Goal: Information Seeking & Learning: Find specific fact

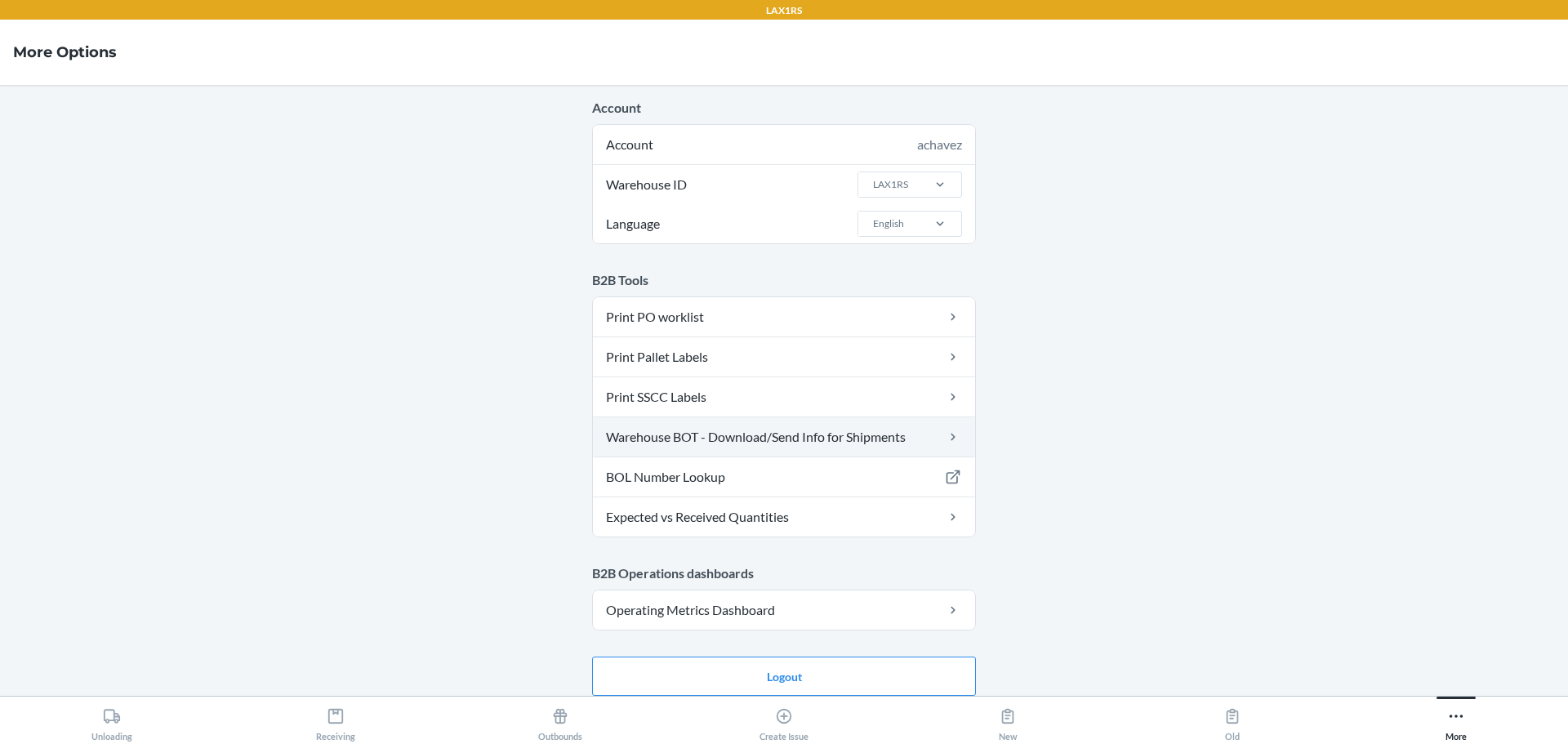
click at [689, 443] on link "Warehouse BOT - Download/Send Info for Shipments" at bounding box center [784, 436] width 383 height 39
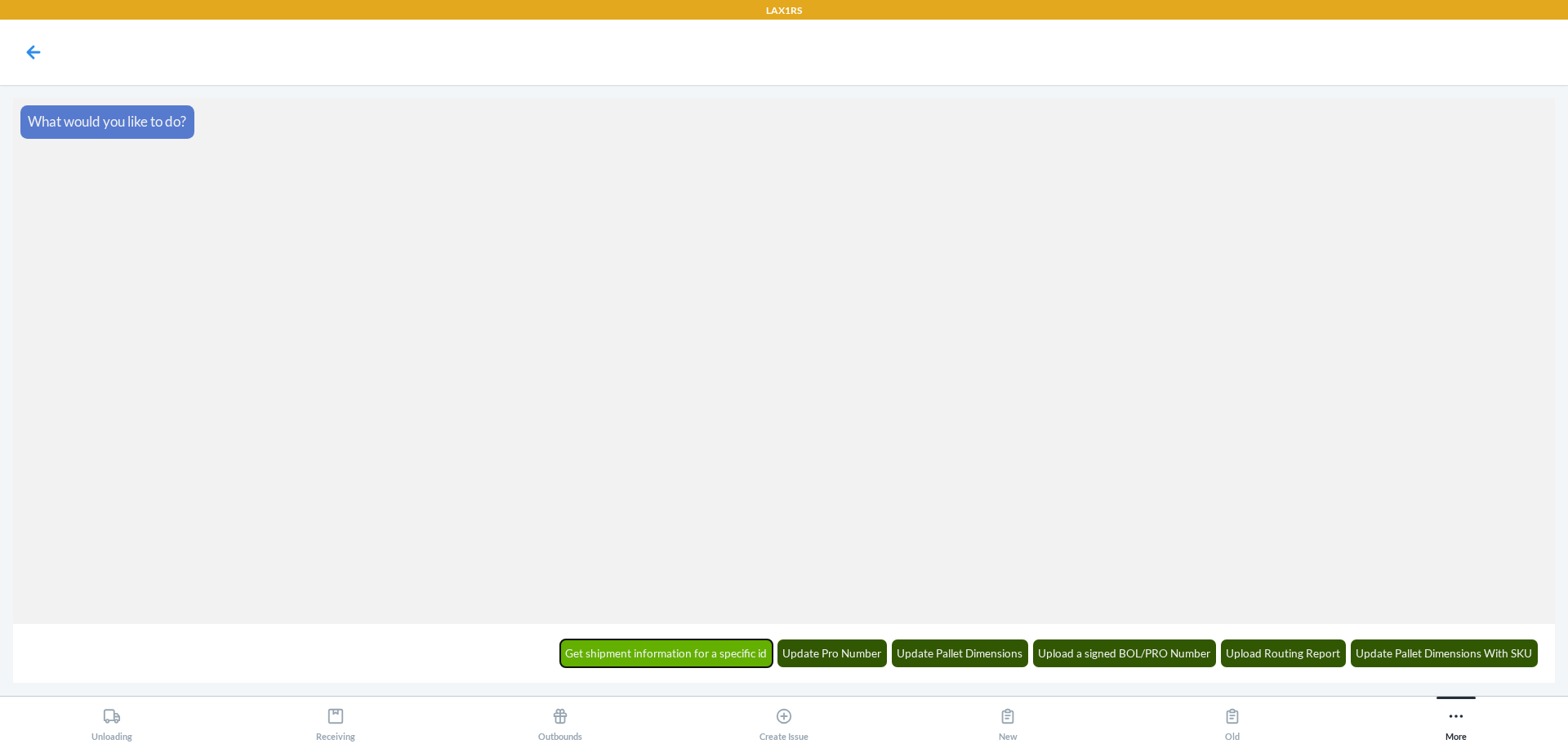
click at [656, 650] on button "Get shipment information for a specific id" at bounding box center [667, 653] width 213 height 28
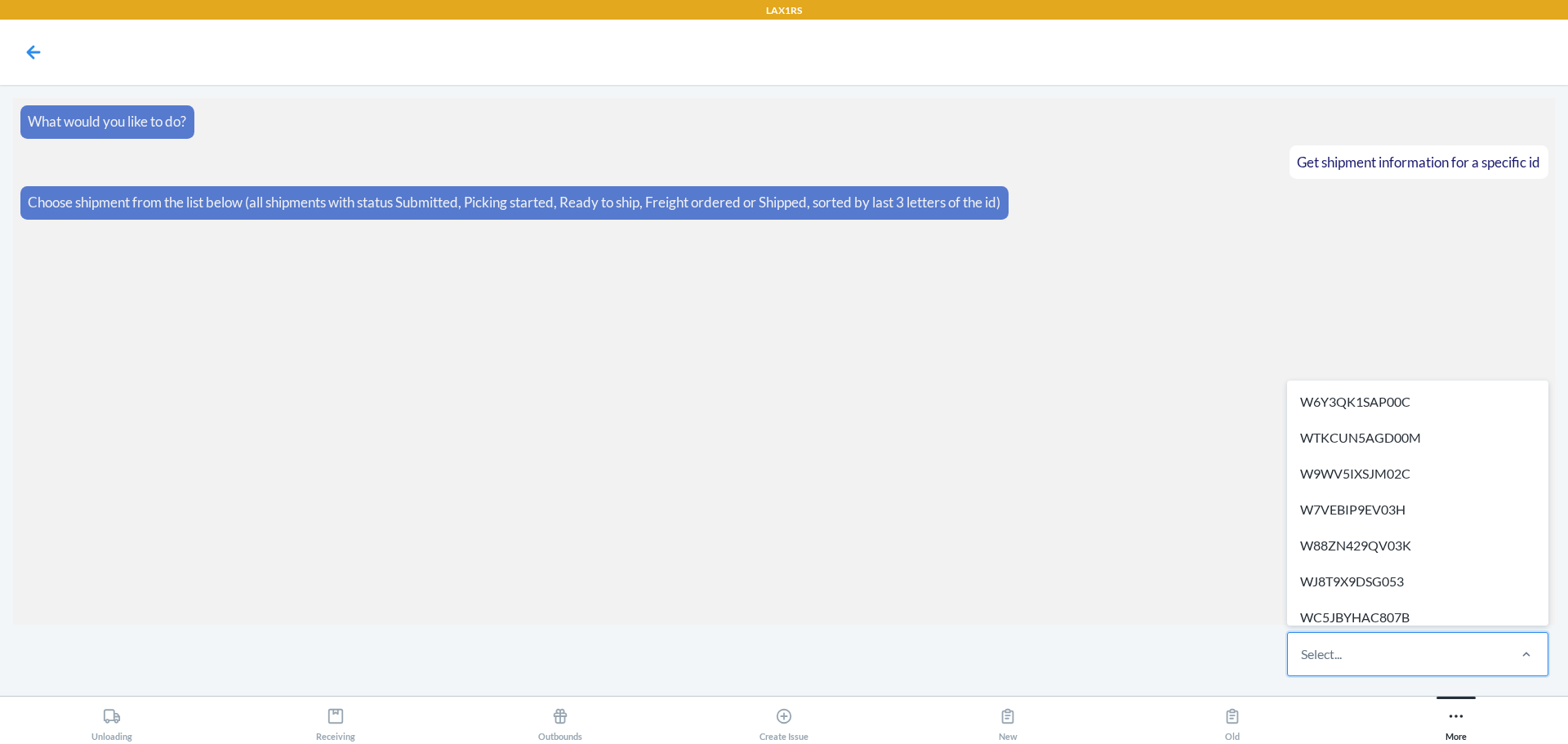
click at [1305, 665] on div "Select..." at bounding box center [1396, 654] width 217 height 42
click at [1303, 664] on input "option W6Y3QK1SAP00C focused, 1 of 607. 607 results available. Use Up and Down …" at bounding box center [1302, 654] width 2 height 19
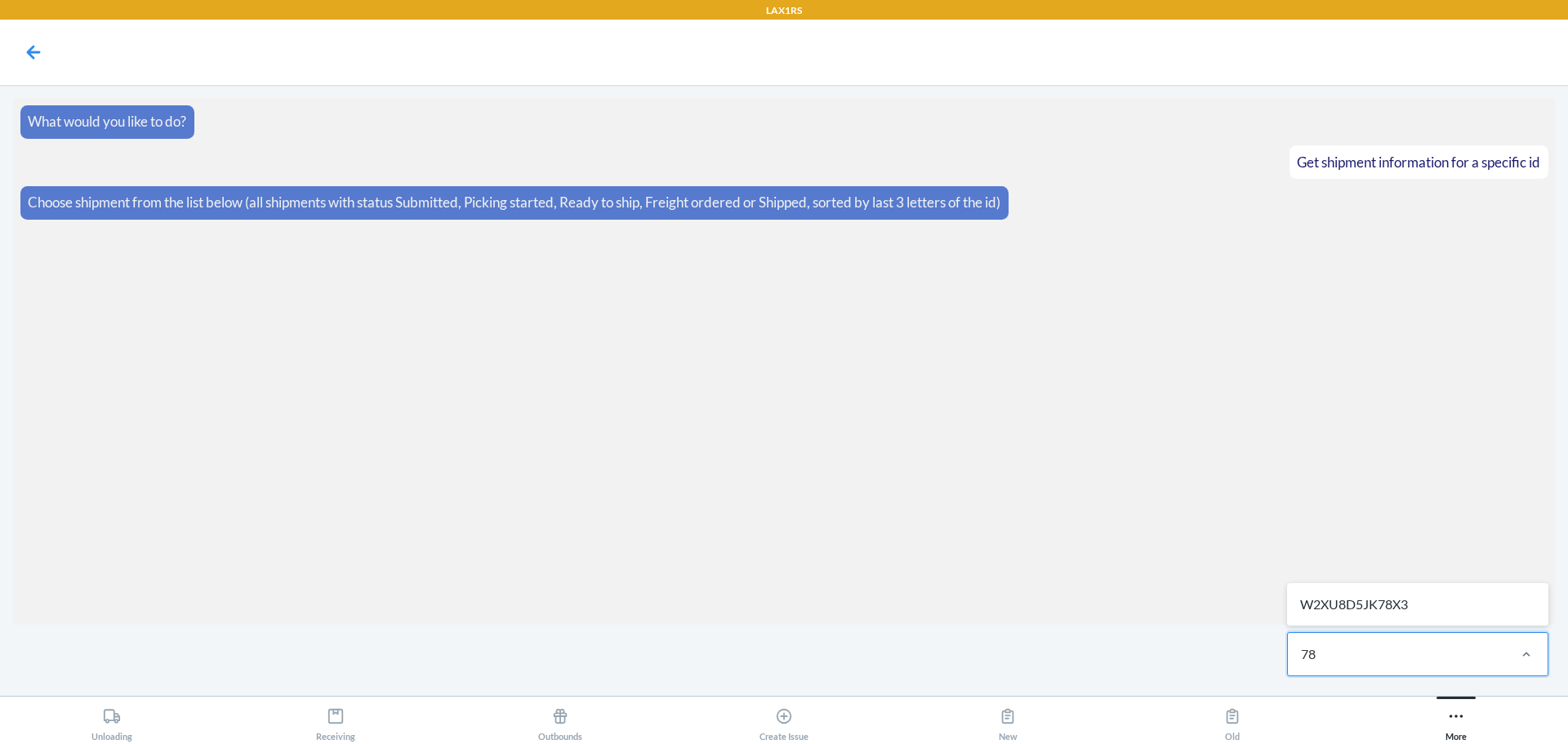
type input "78x"
click at [1373, 613] on div "W2XU8D5JK78X3" at bounding box center [1417, 604] width 255 height 36
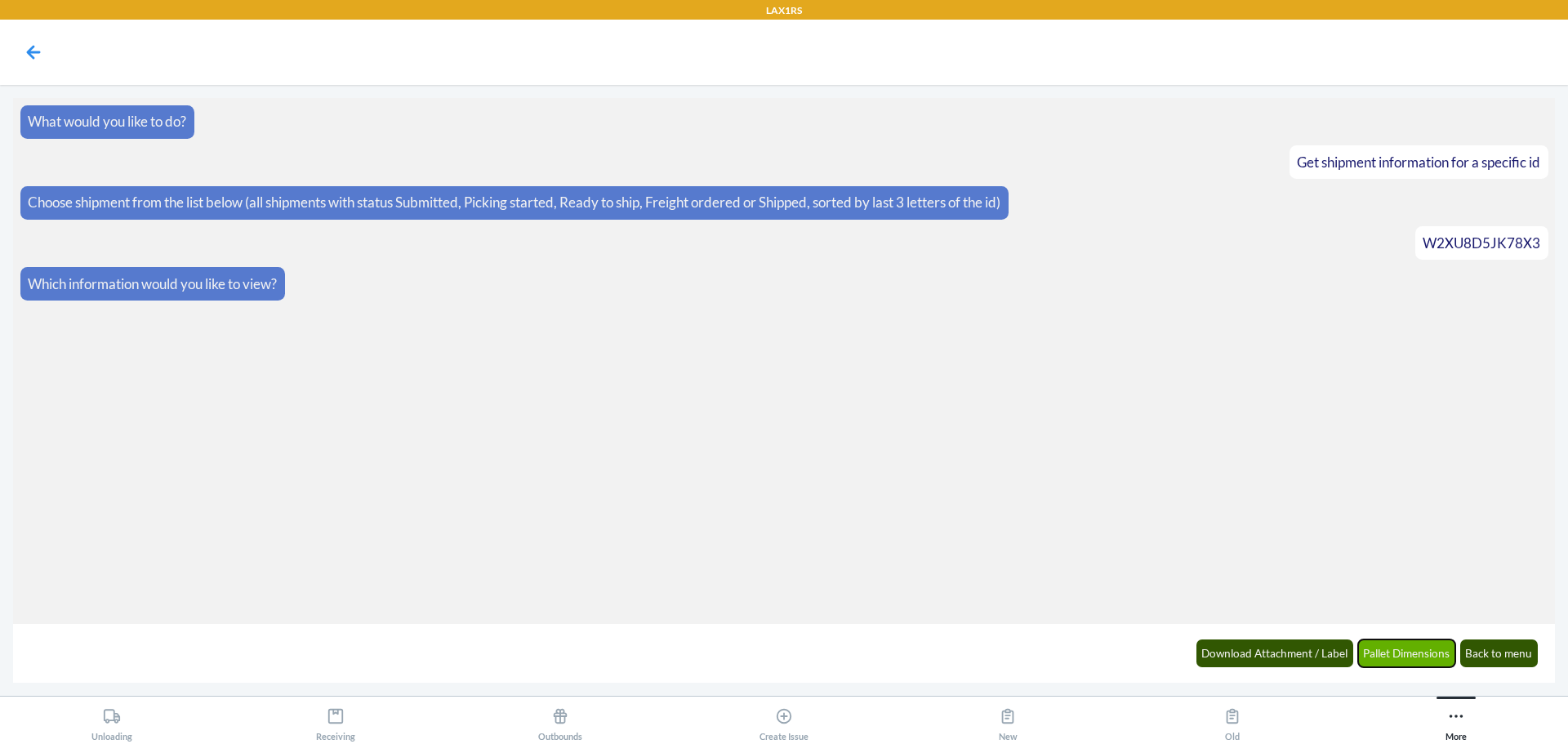
click at [1383, 661] on button "Pallet Dimensions" at bounding box center [1407, 653] width 98 height 28
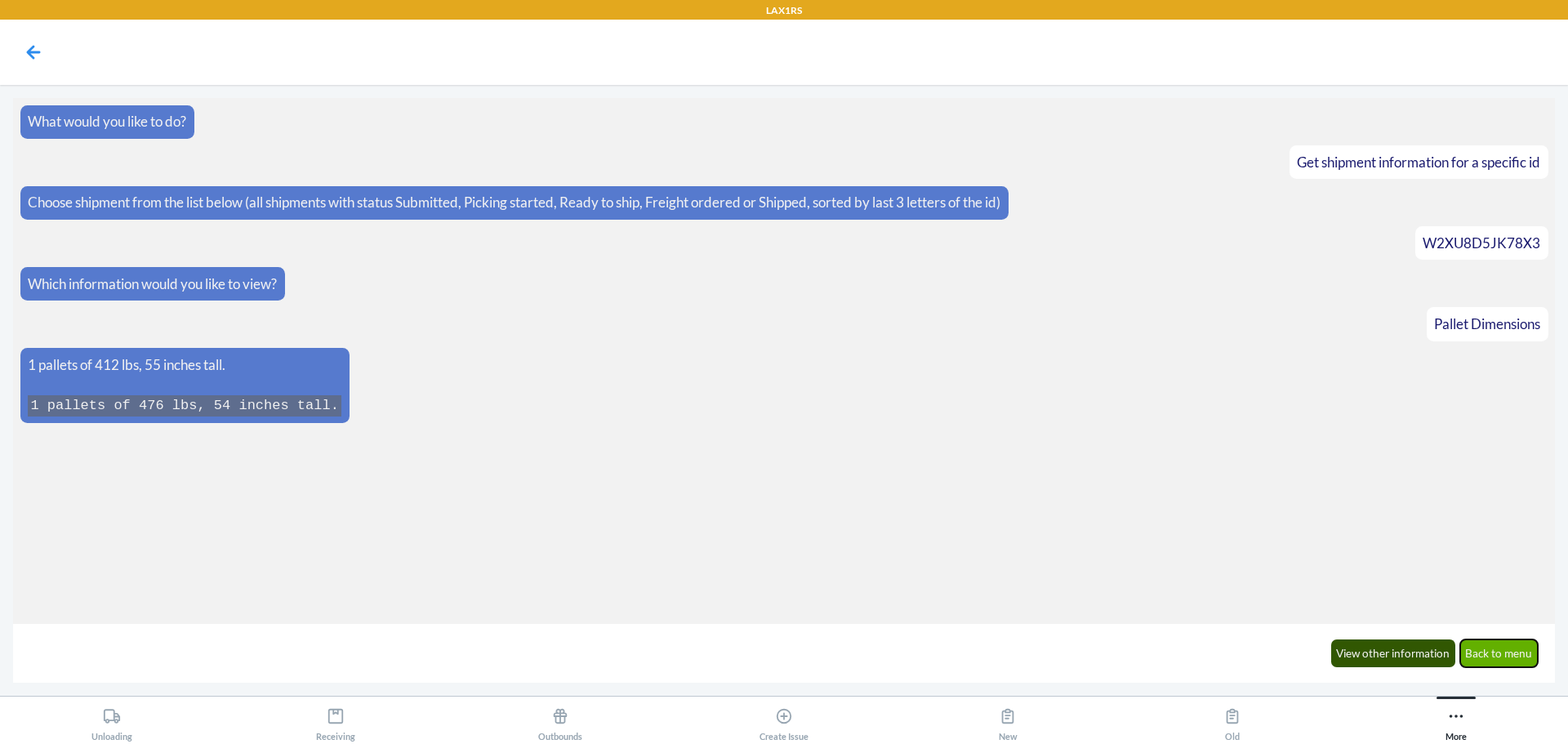
click at [1515, 648] on button "Back to menu" at bounding box center [1499, 653] width 78 height 28
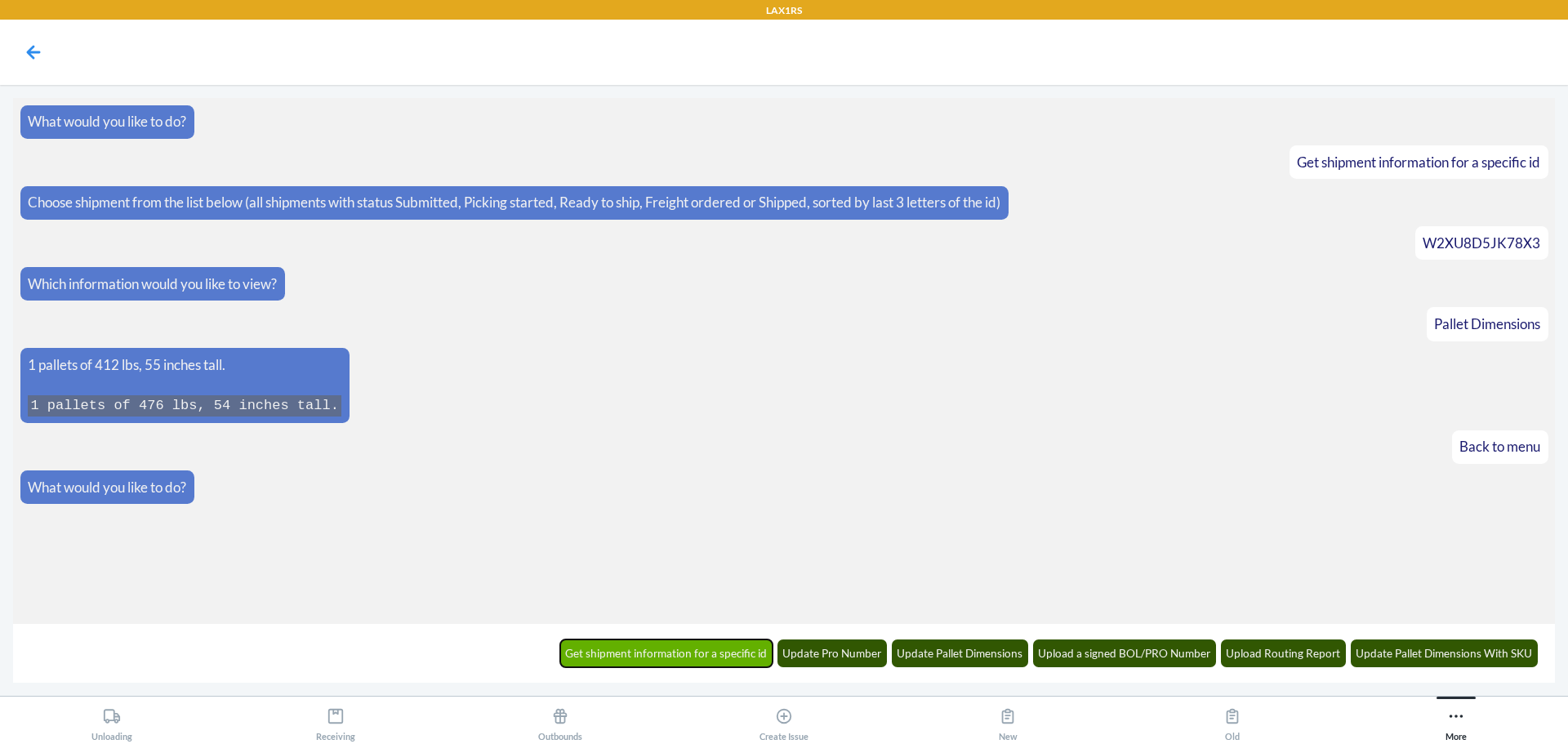
click at [617, 651] on button "Get shipment information for a specific id" at bounding box center [667, 653] width 213 height 28
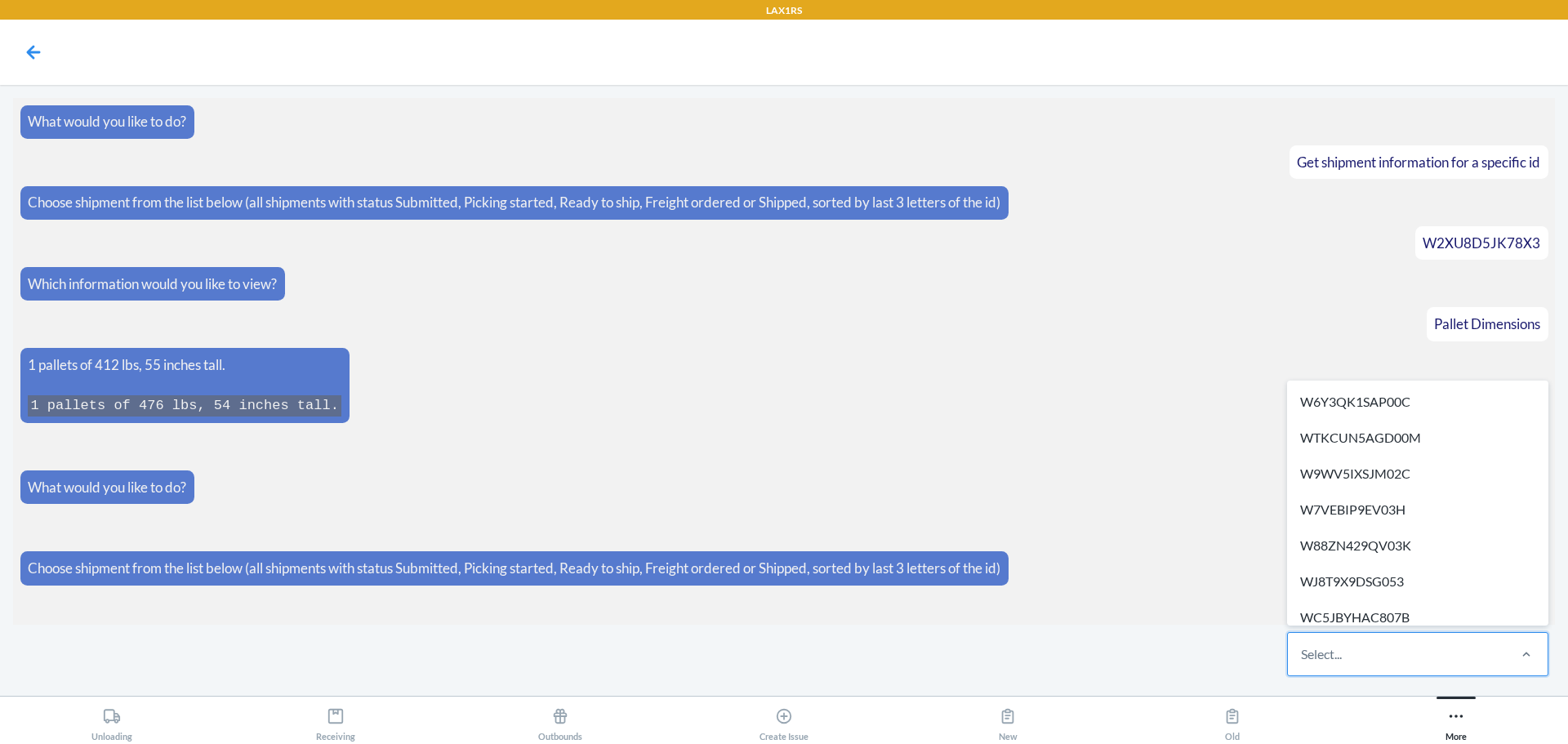
click at [1341, 660] on div "Select..." at bounding box center [1321, 654] width 41 height 19
click at [1303, 660] on input "option W6Y3QK1SAP00C focused, 1 of 607. 607 results available. Use Up and Down …" at bounding box center [1302, 654] width 2 height 19
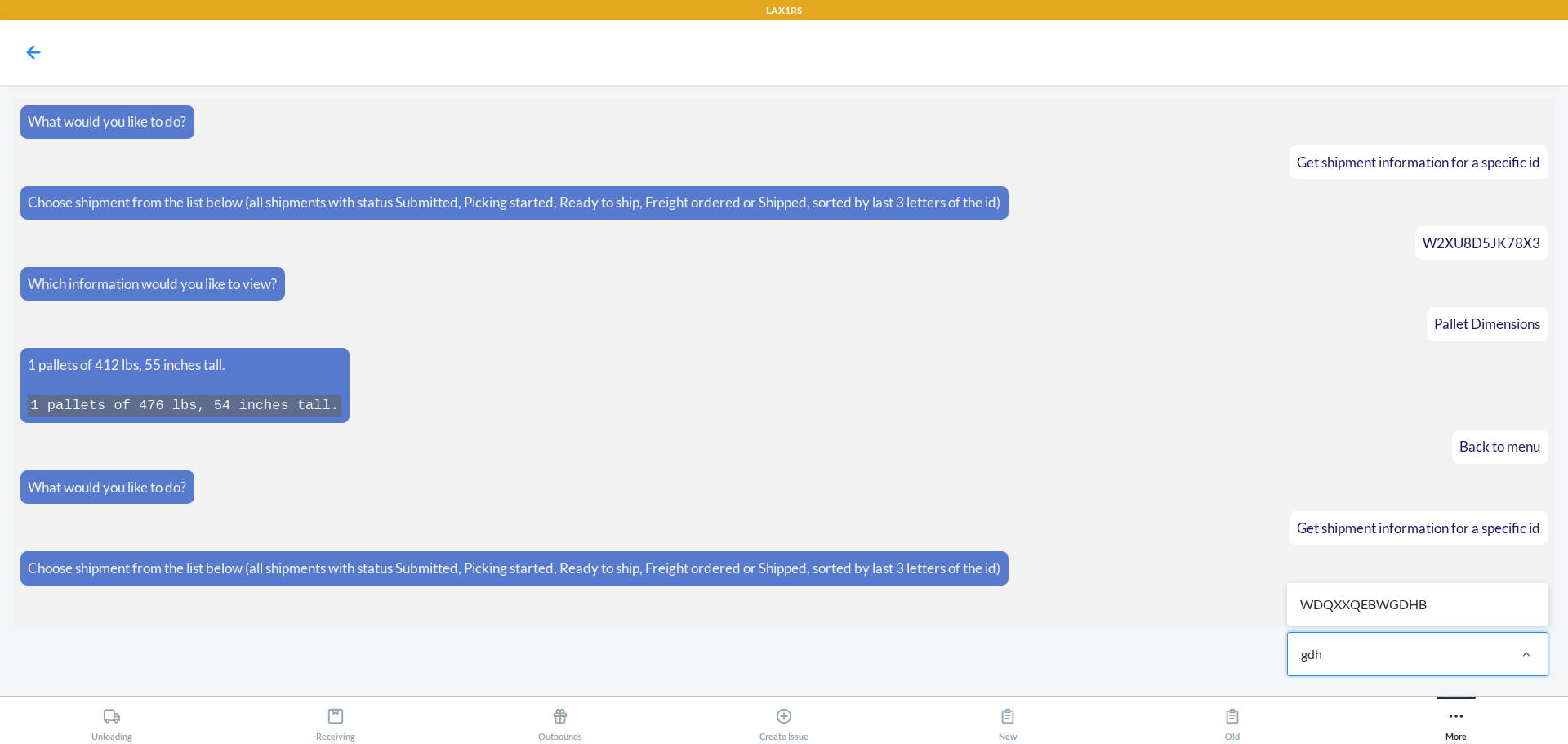
type input "gdhb"
click at [1349, 611] on div "WDQXXQEBWGDHB" at bounding box center [1417, 604] width 255 height 36
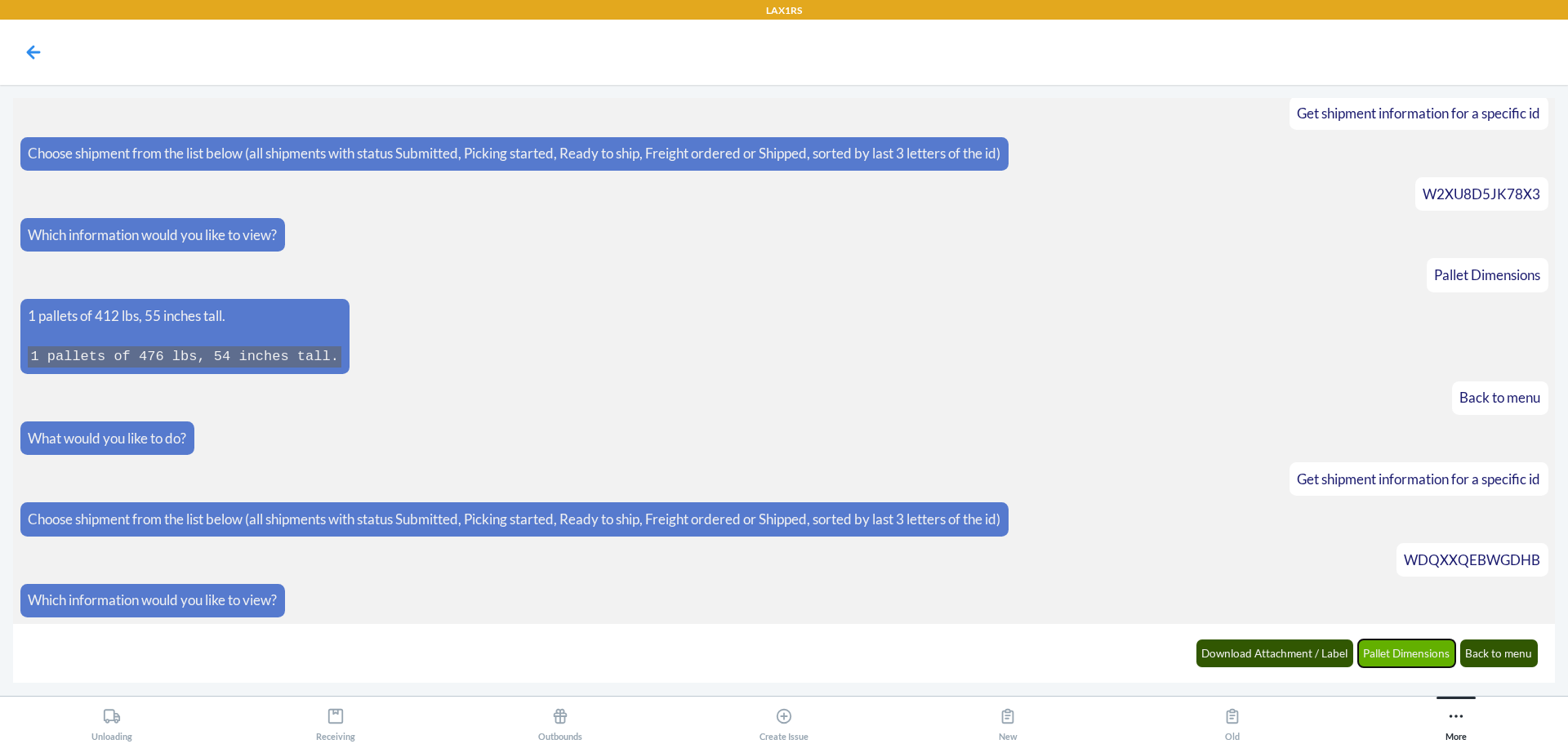
click at [1404, 657] on button "Pallet Dimensions" at bounding box center [1407, 653] width 98 height 28
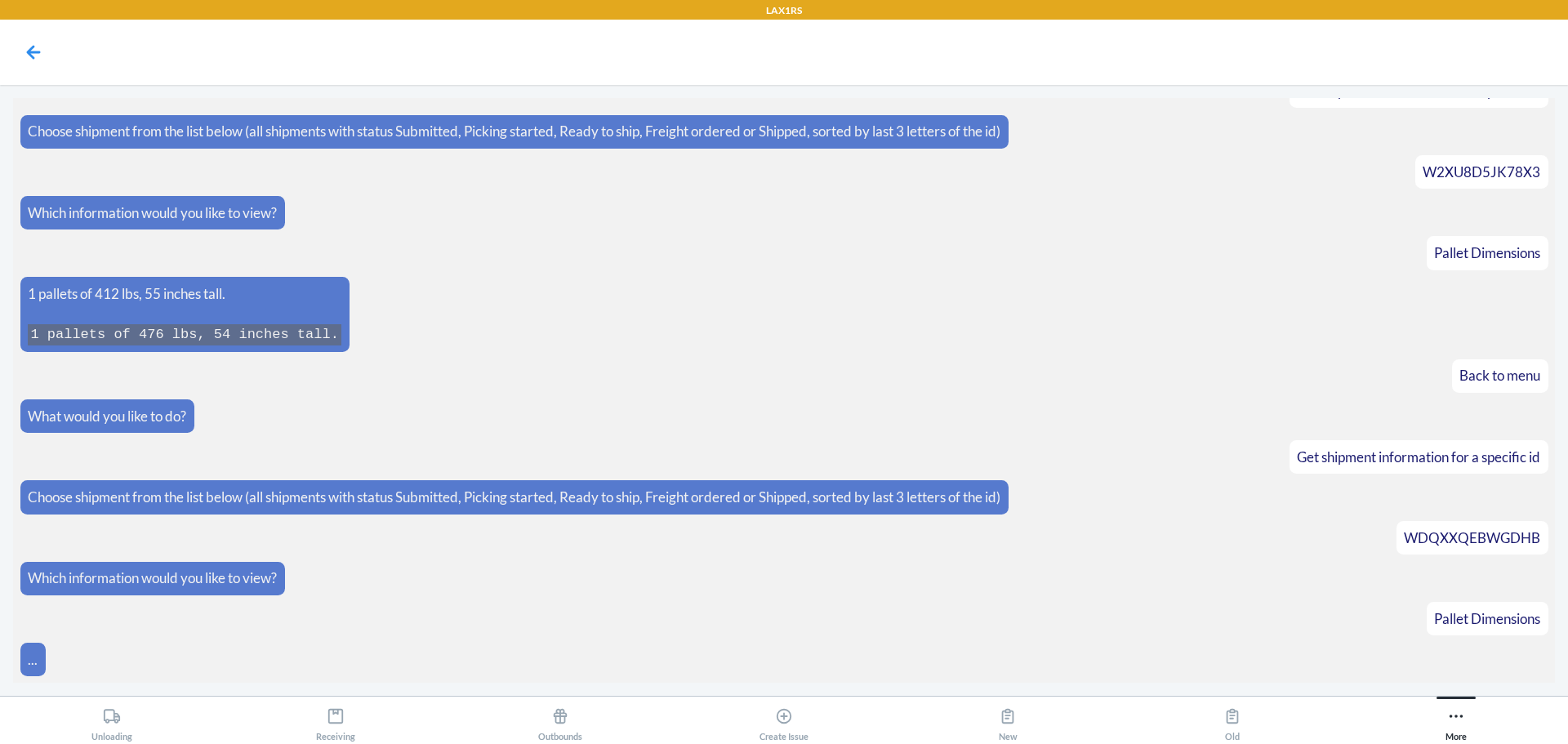
scroll to position [172, 0]
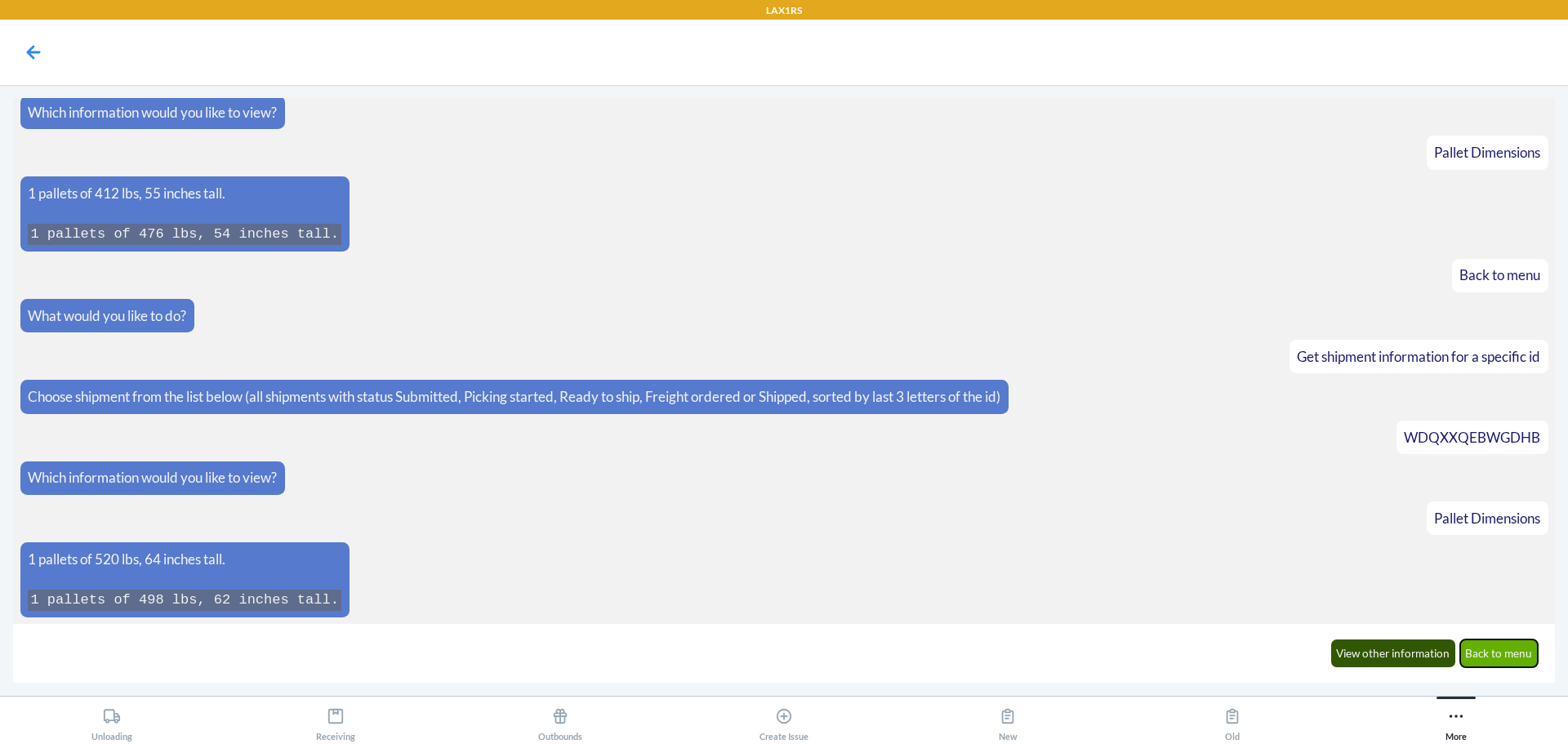
click at [1517, 650] on button "Back to menu" at bounding box center [1499, 653] width 78 height 28
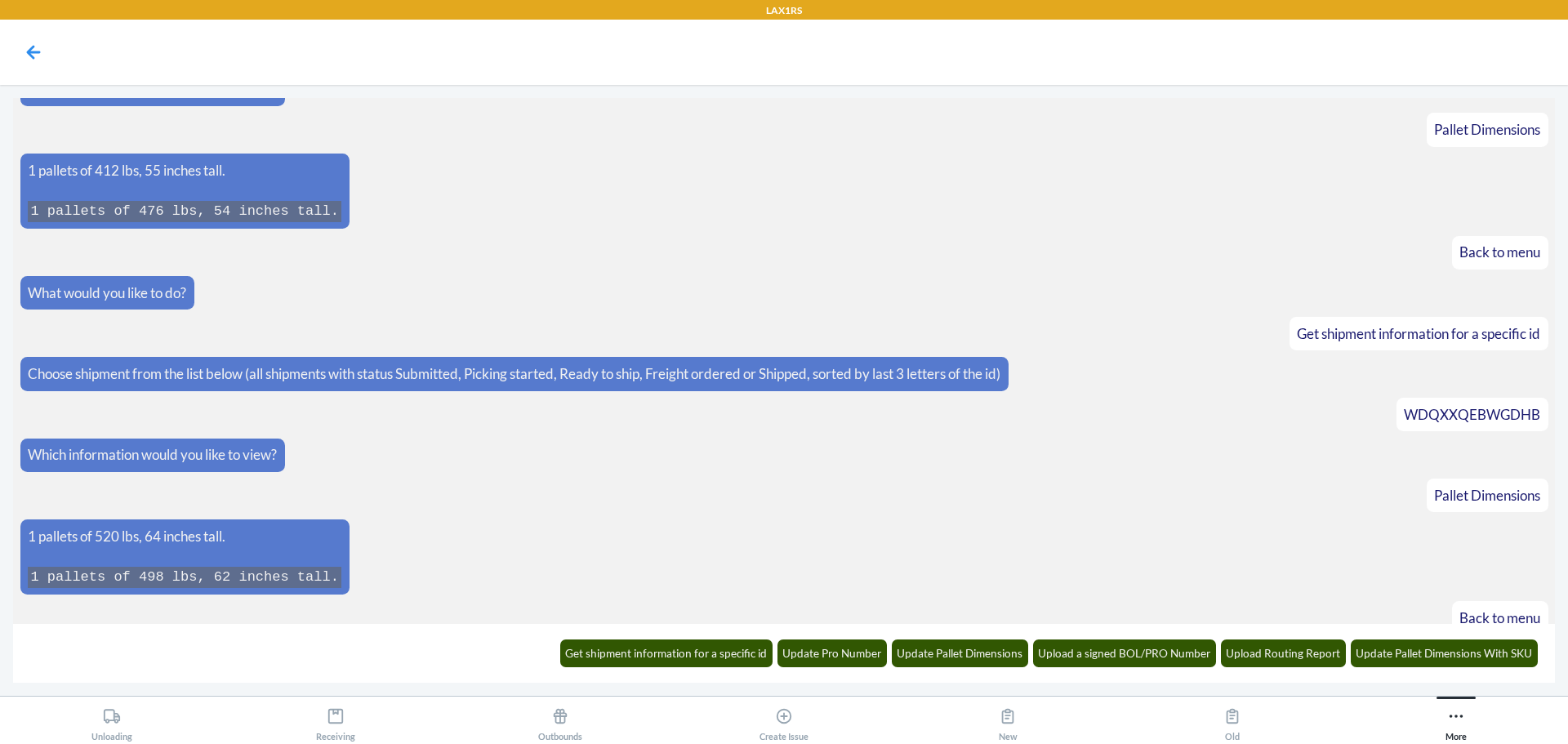
scroll to position [253, 0]
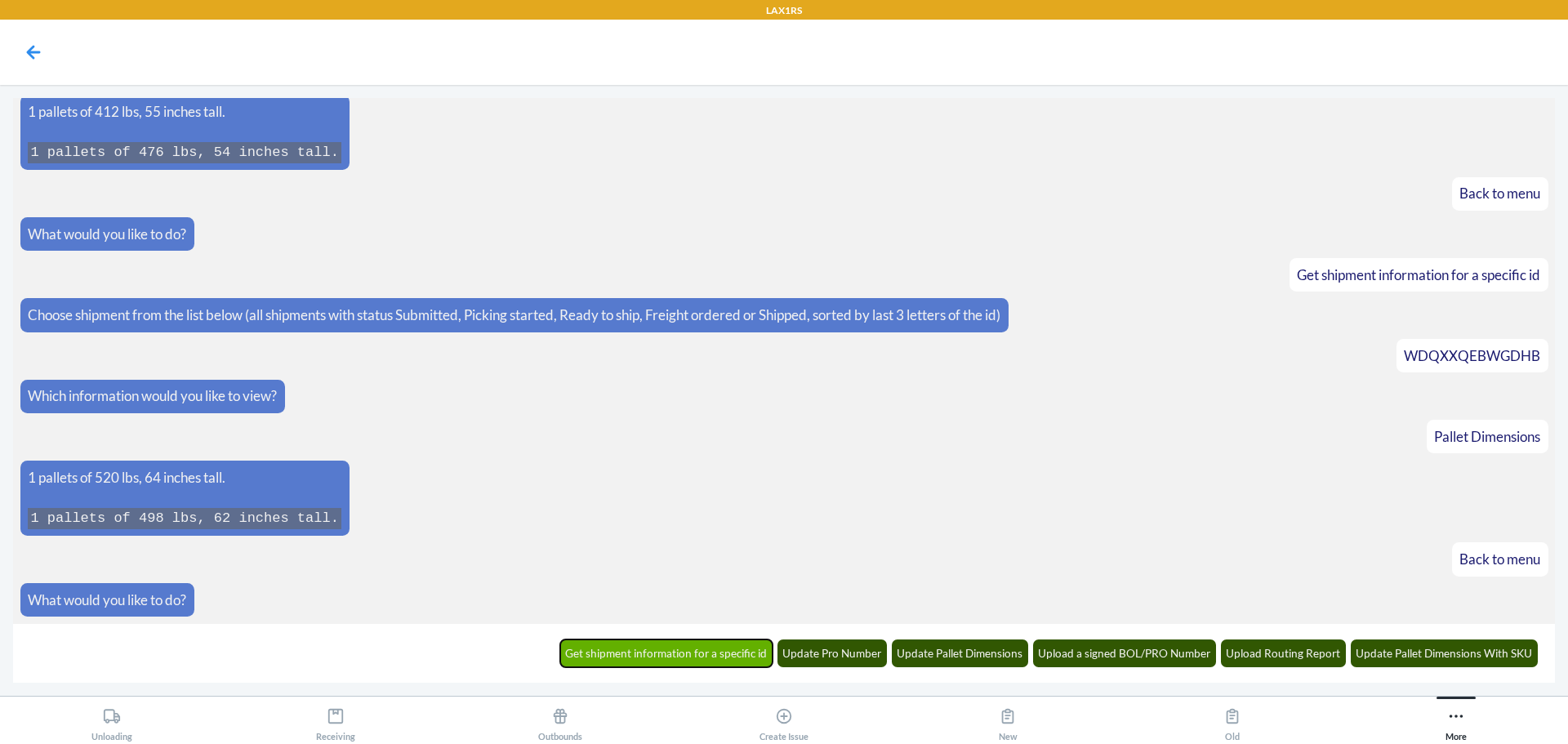
click at [664, 654] on button "Get shipment information for a specific id" at bounding box center [667, 653] width 213 height 28
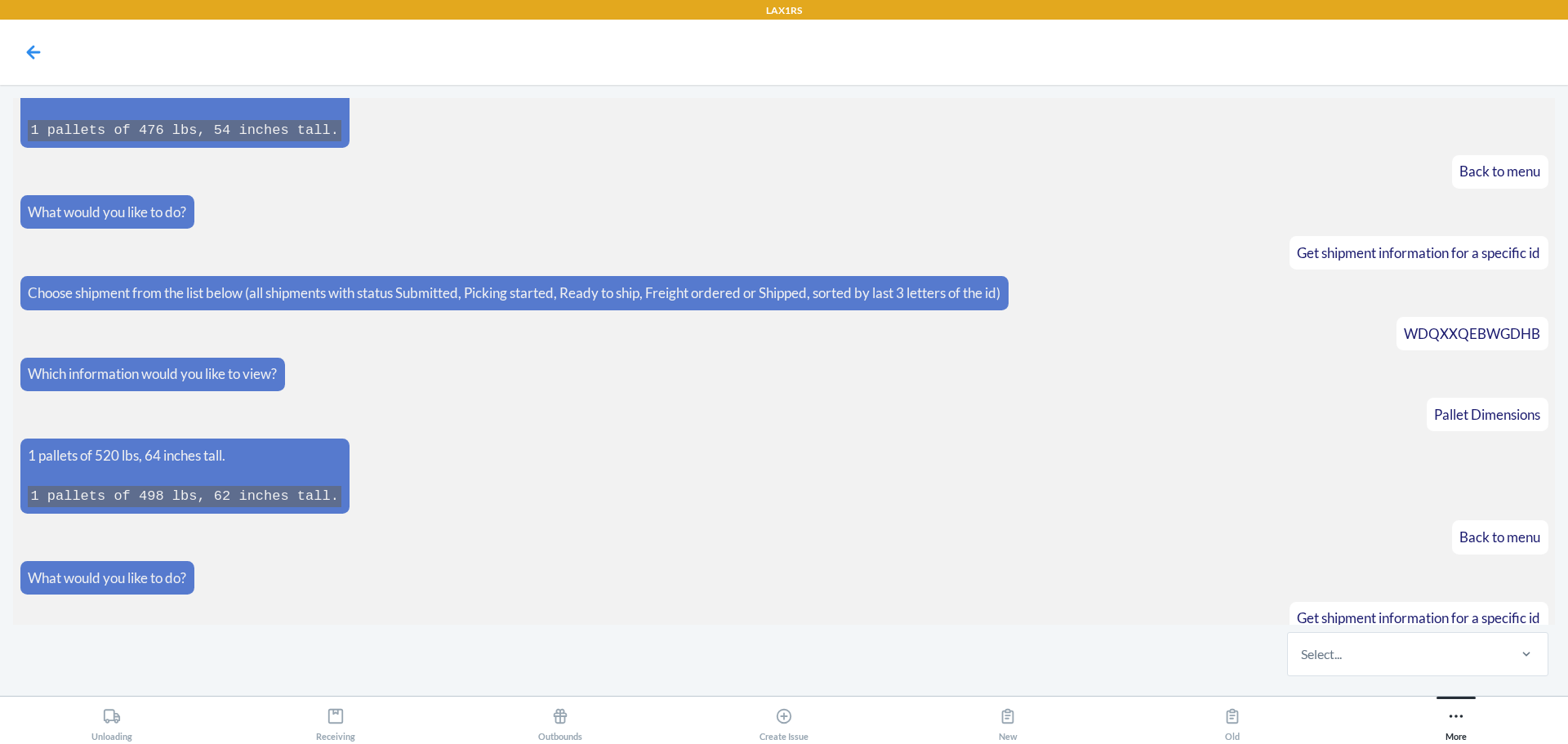
scroll to position [333, 0]
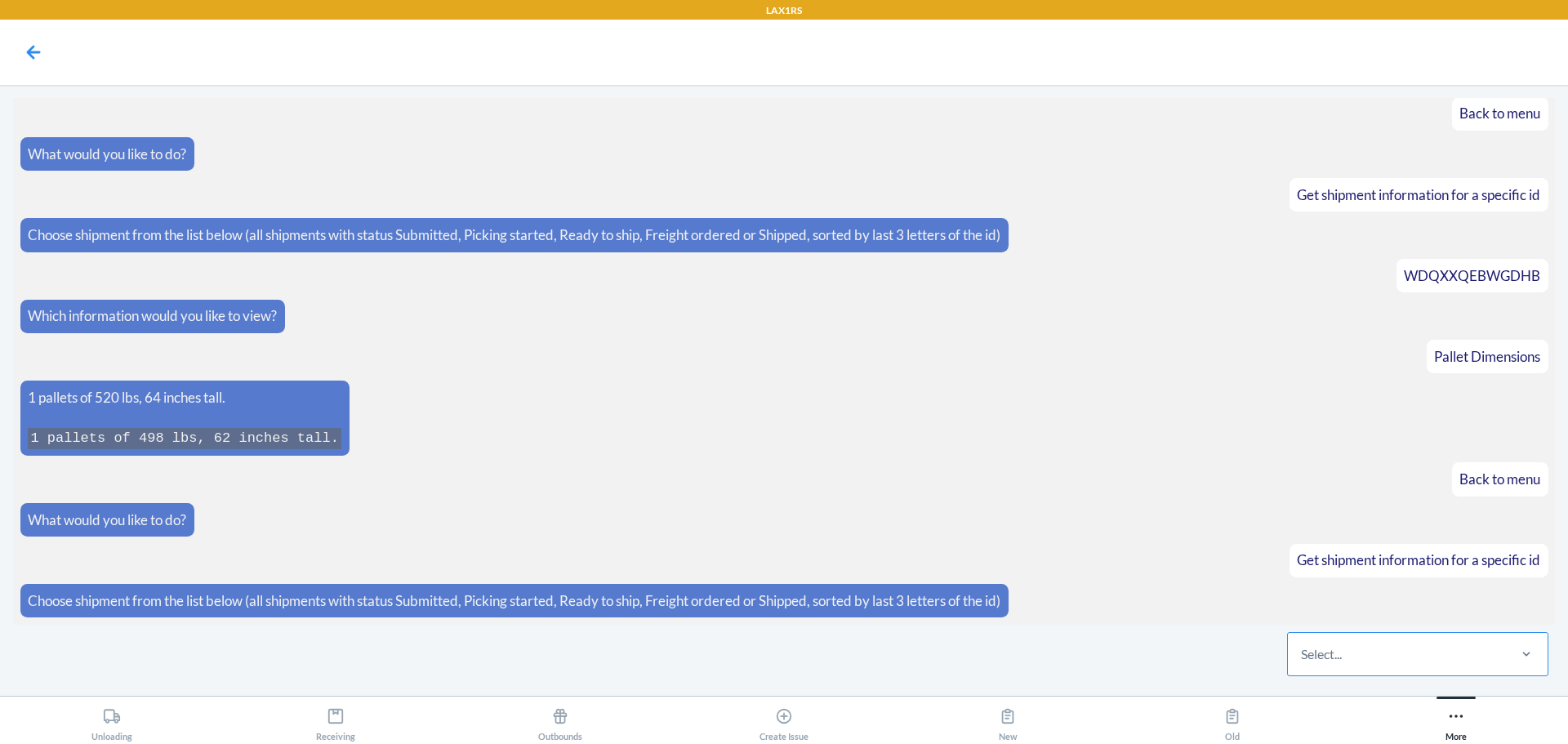
click at [1336, 644] on div "Select..." at bounding box center [1321, 654] width 41 height 19
click at [1303, 644] on input "Select..." at bounding box center [1302, 654] width 2 height 19
type input "76v0"
click at [1359, 606] on div "WC92LG21776V0" at bounding box center [1417, 604] width 255 height 36
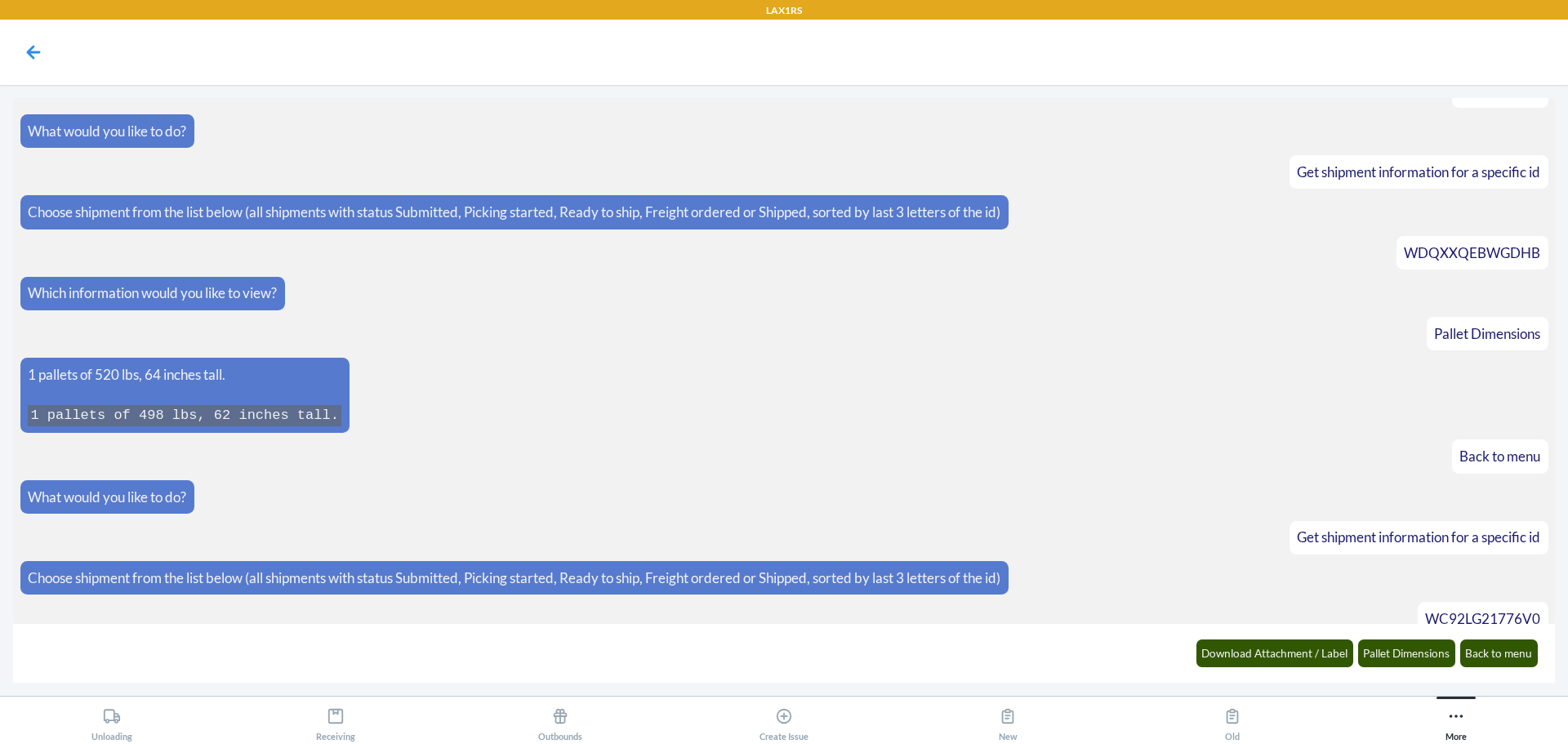
scroll to position [415, 0]
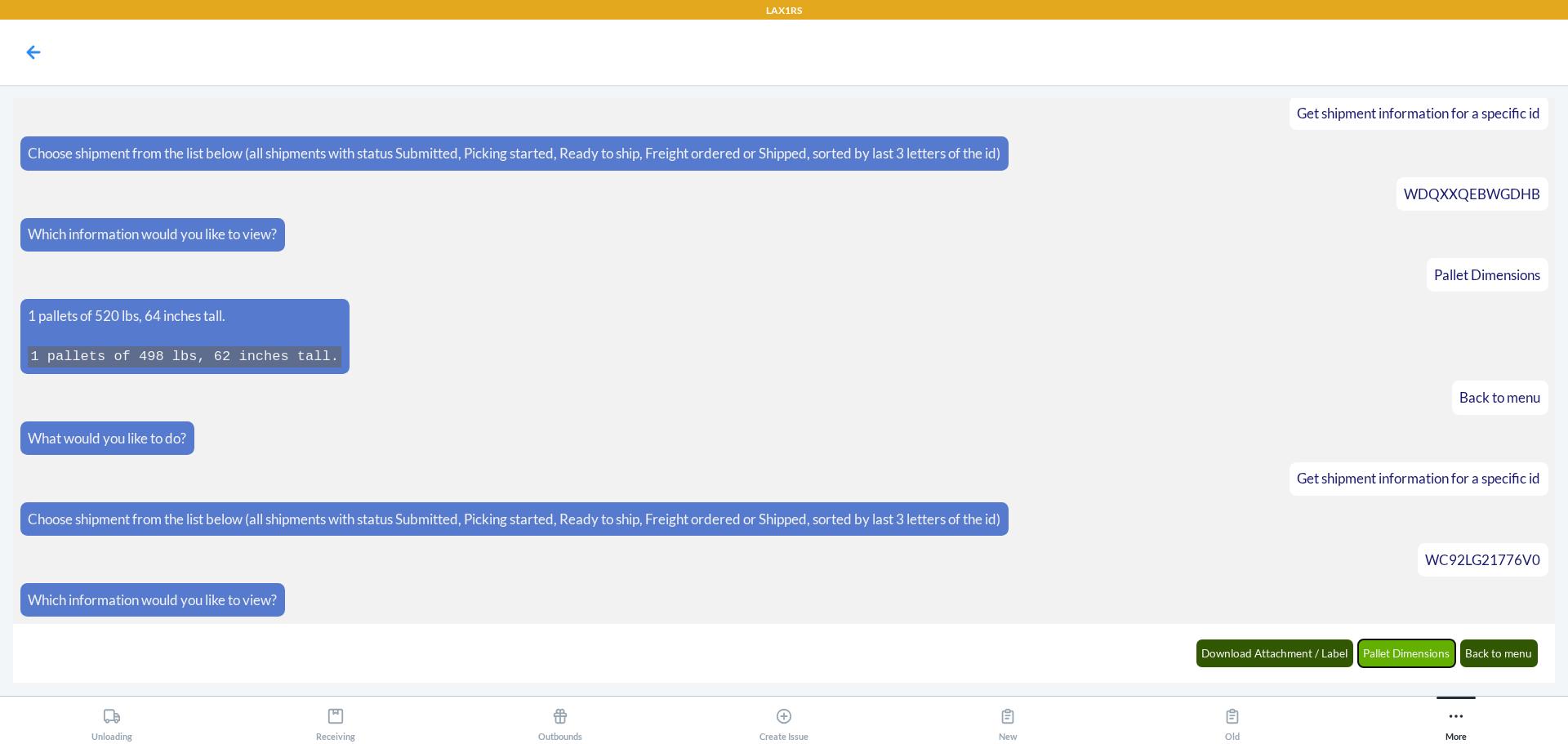
click at [1377, 646] on button "Pallet Dimensions" at bounding box center [1407, 653] width 98 height 28
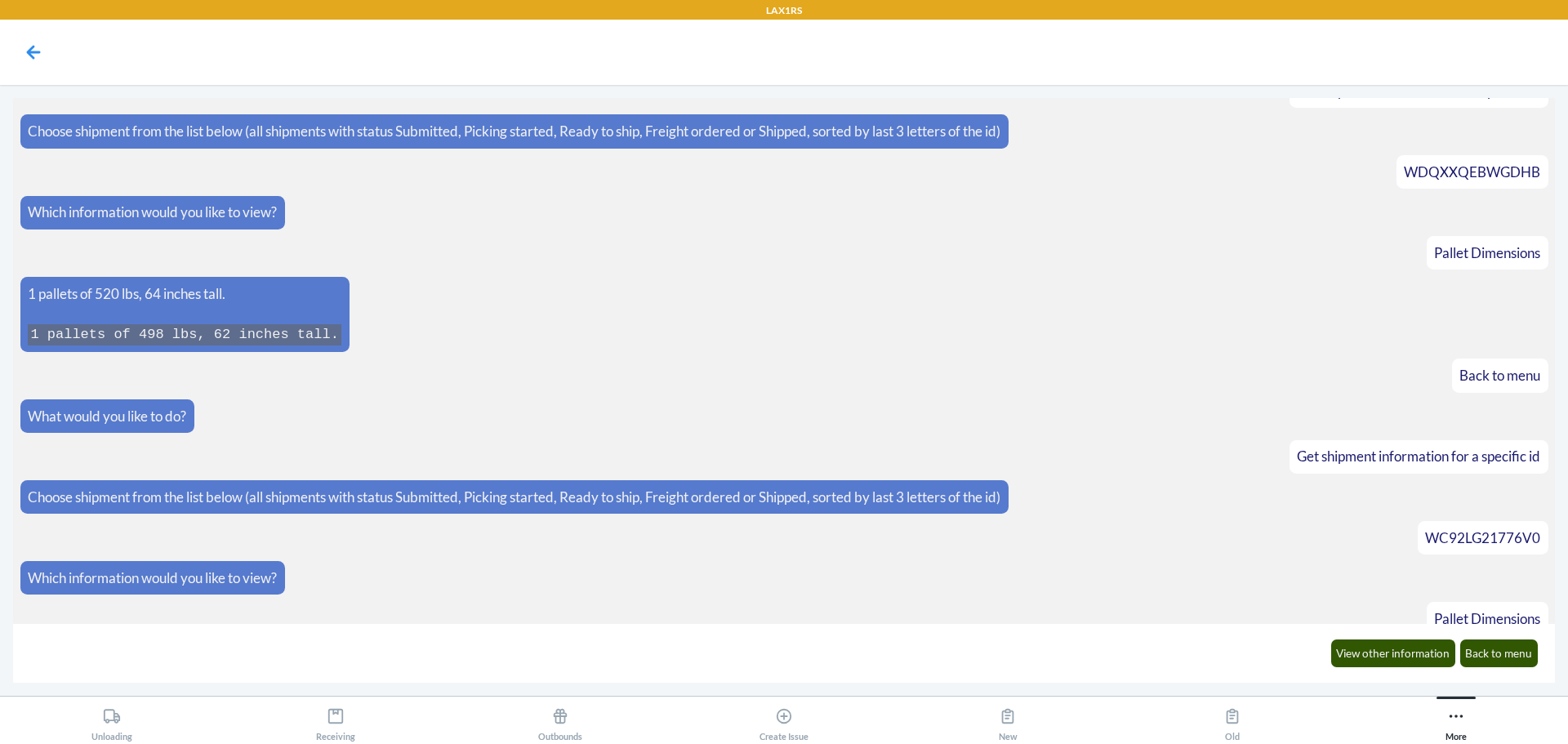
scroll to position [495, 0]
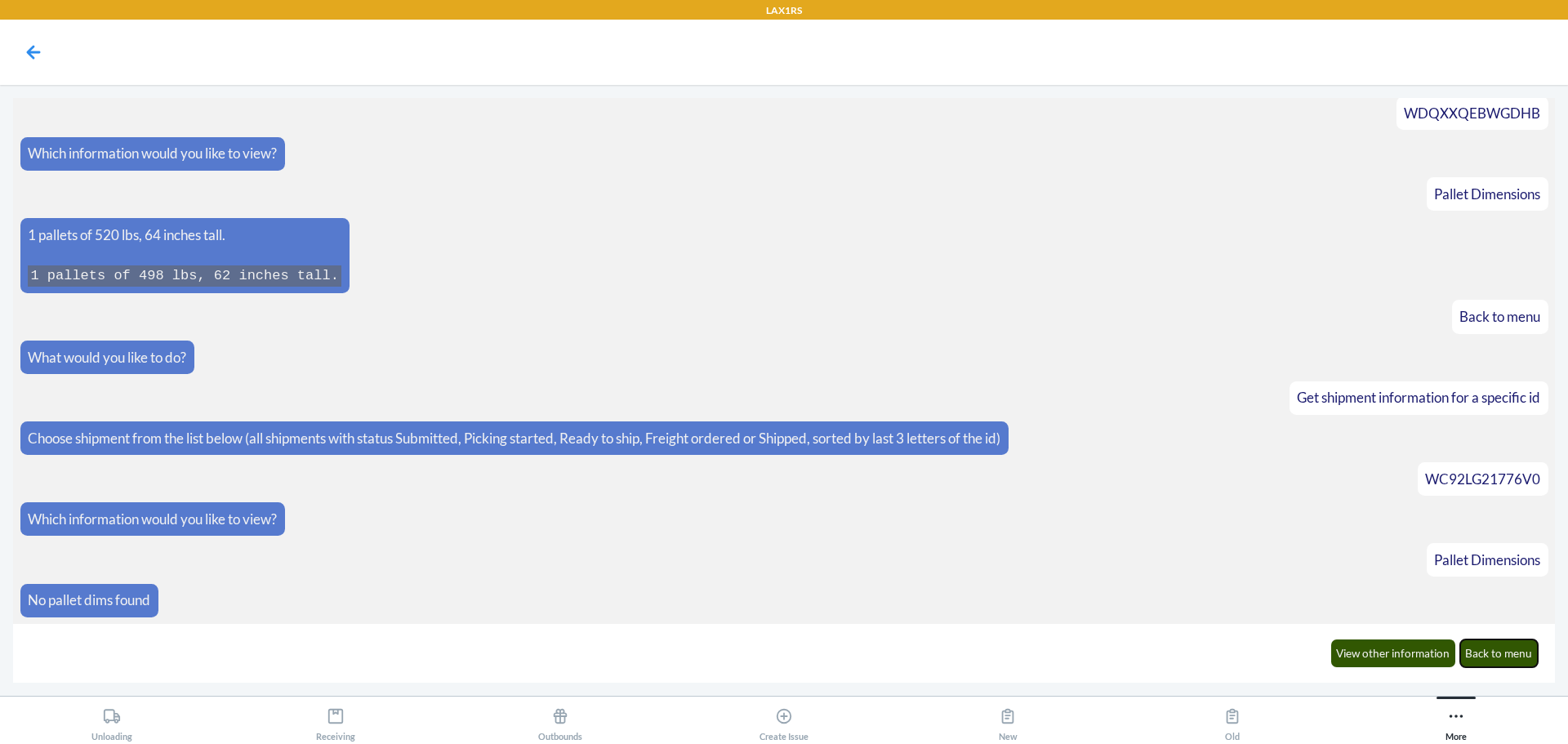
click at [1516, 659] on button "Back to menu" at bounding box center [1499, 653] width 78 height 28
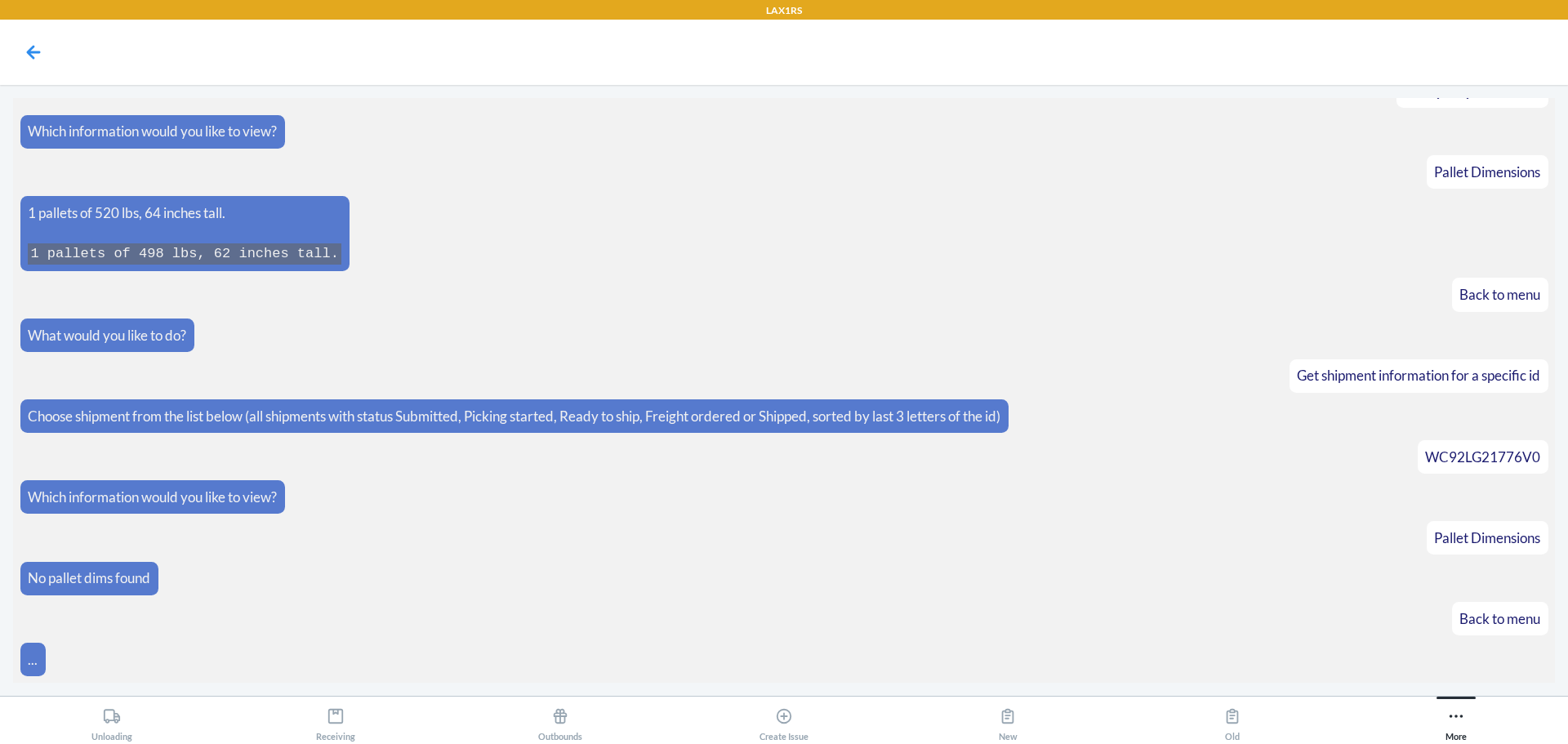
scroll to position [577, 0]
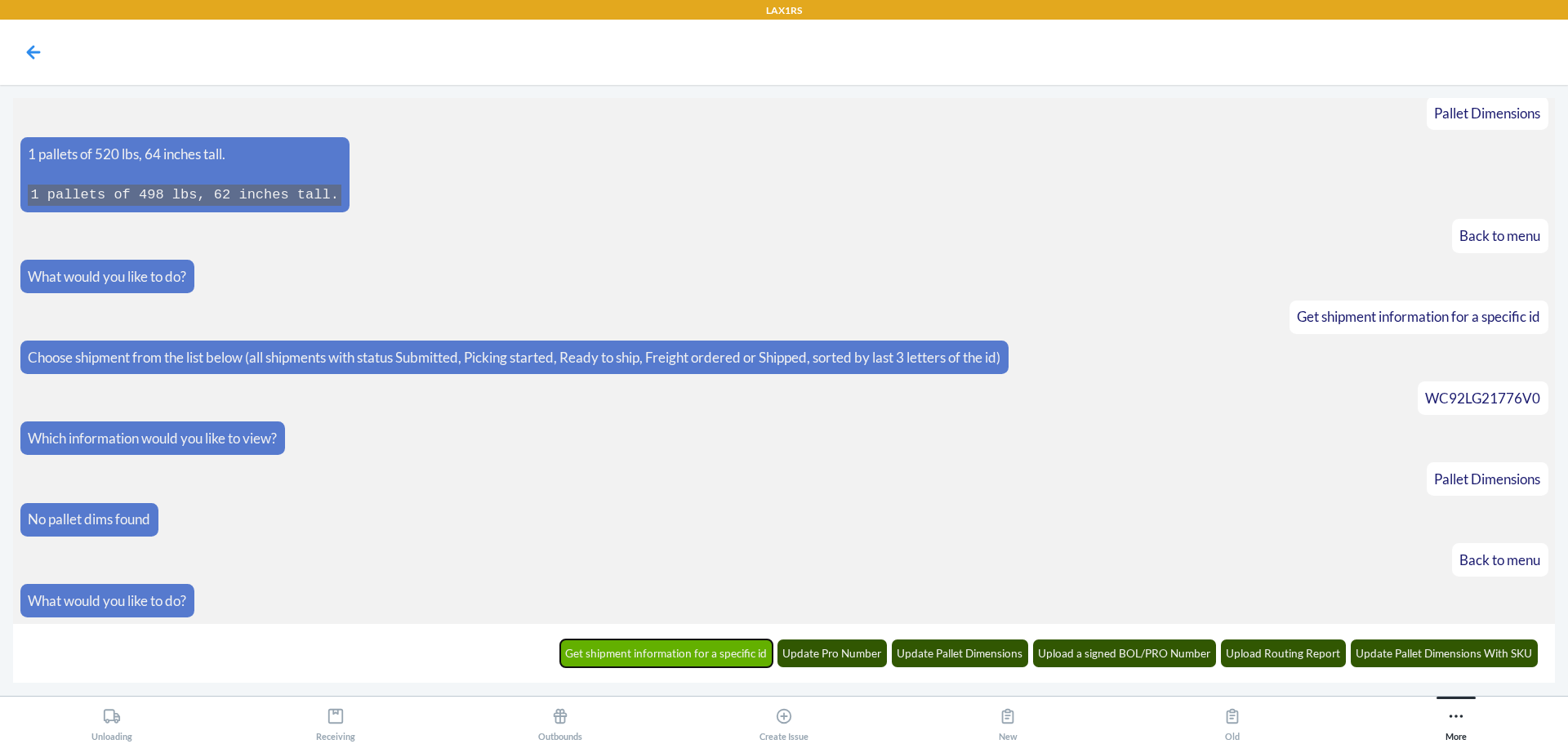
click at [713, 655] on button "Get shipment information for a specific id" at bounding box center [667, 653] width 213 height 28
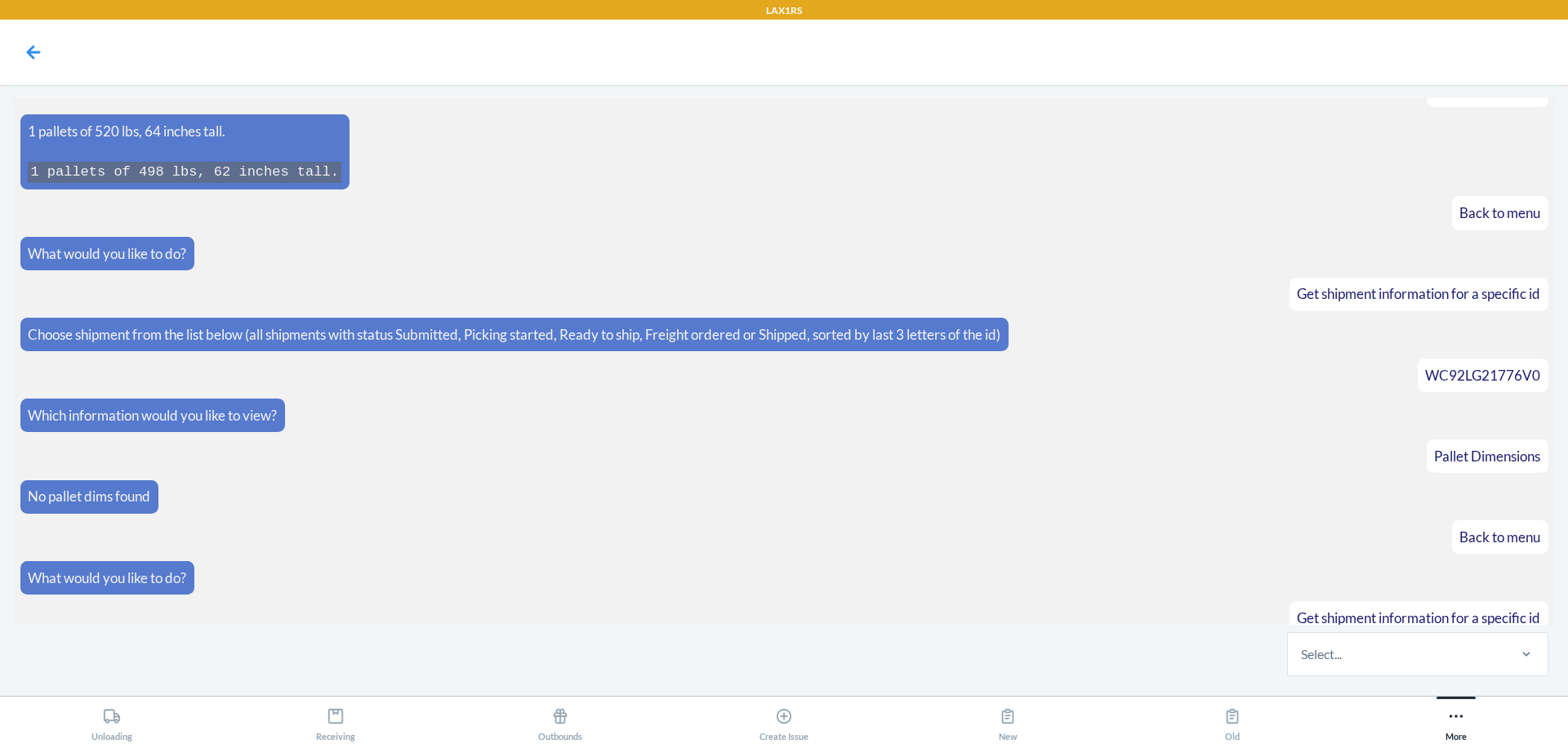
scroll to position [658, 0]
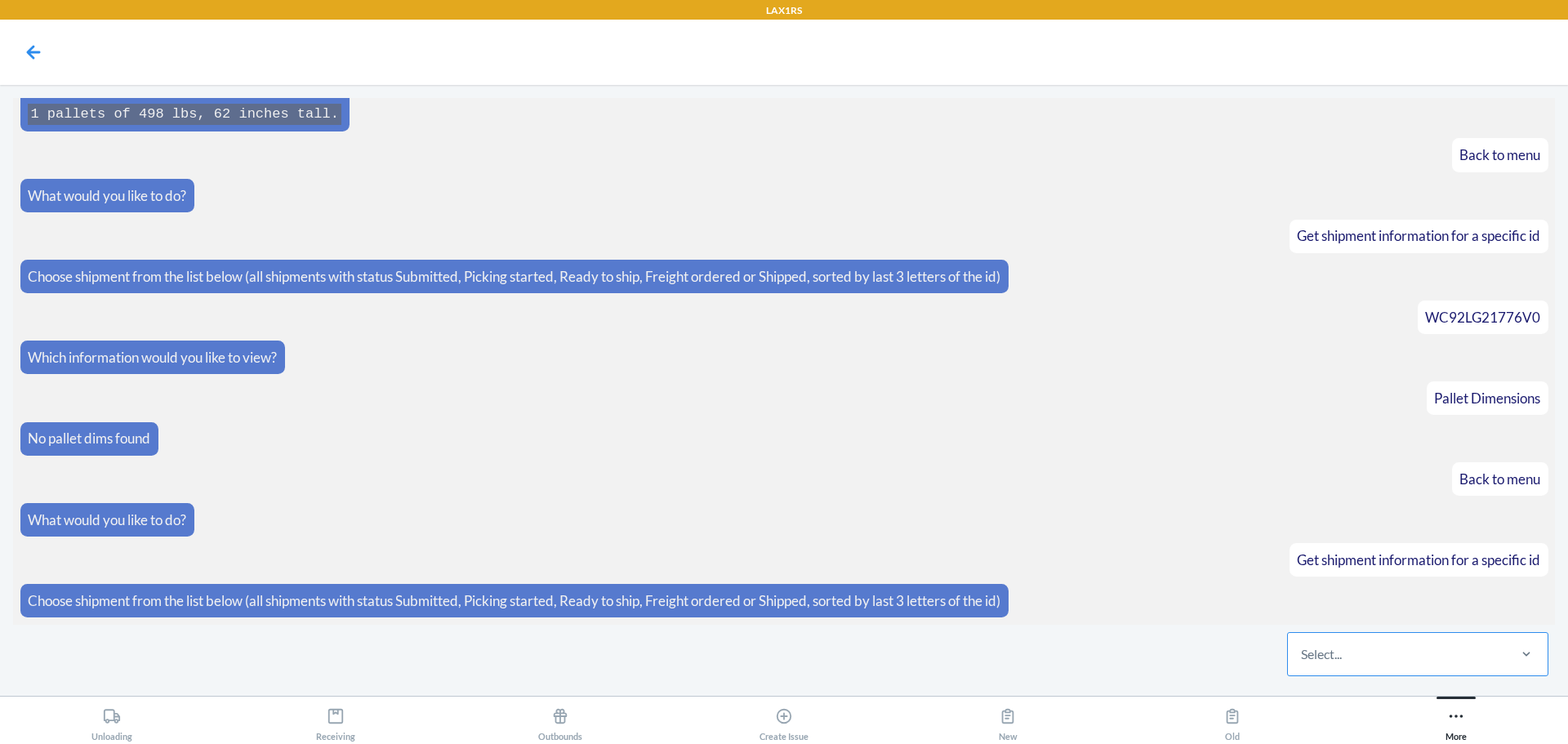
click at [1341, 650] on div "Select..." at bounding box center [1321, 654] width 41 height 19
click at [1303, 650] on input "Select..." at bounding box center [1302, 654] width 2 height 19
type input "za1f"
click at [1405, 606] on div "WFV7ZDDB8ZA1F" at bounding box center [1417, 604] width 255 height 36
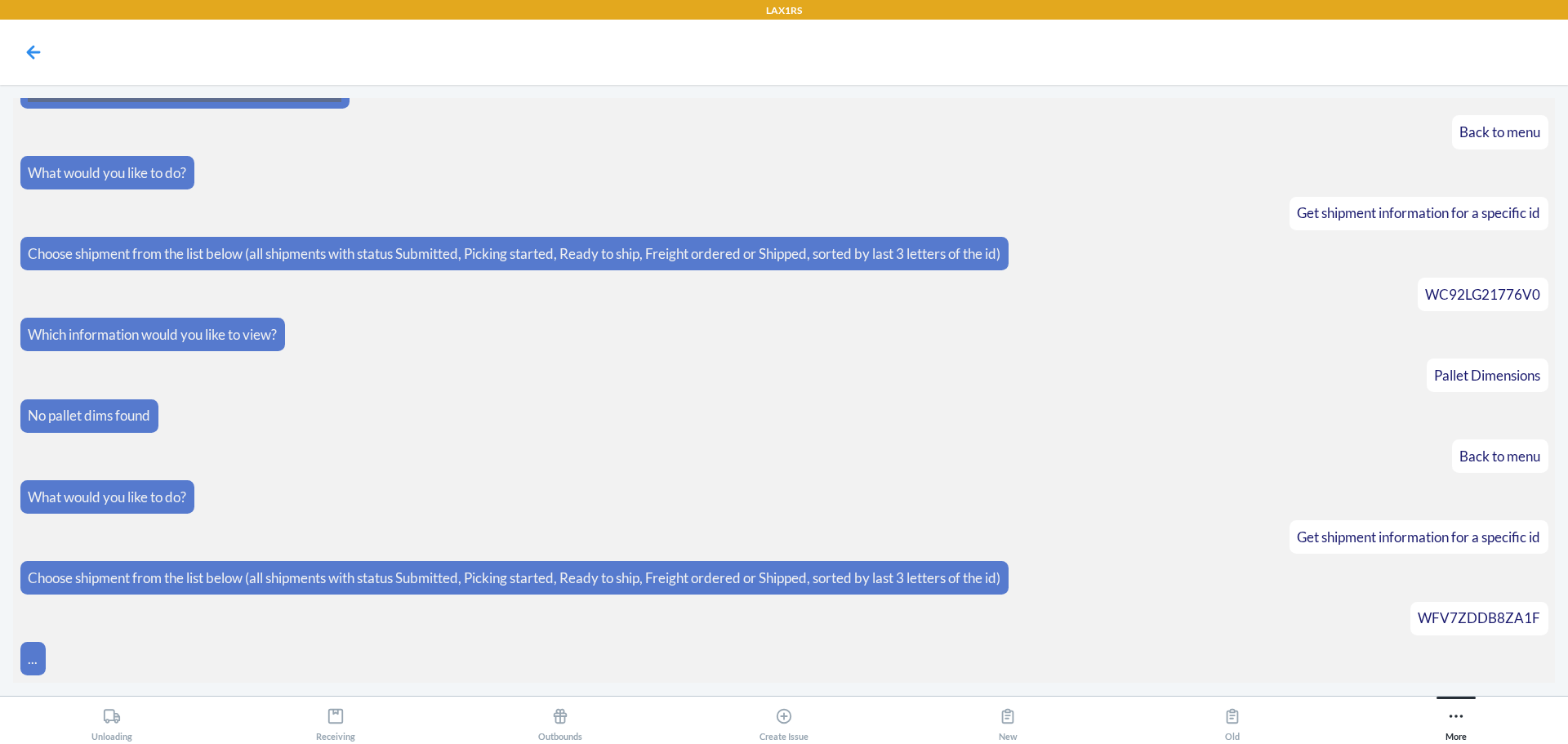
scroll to position [739, 0]
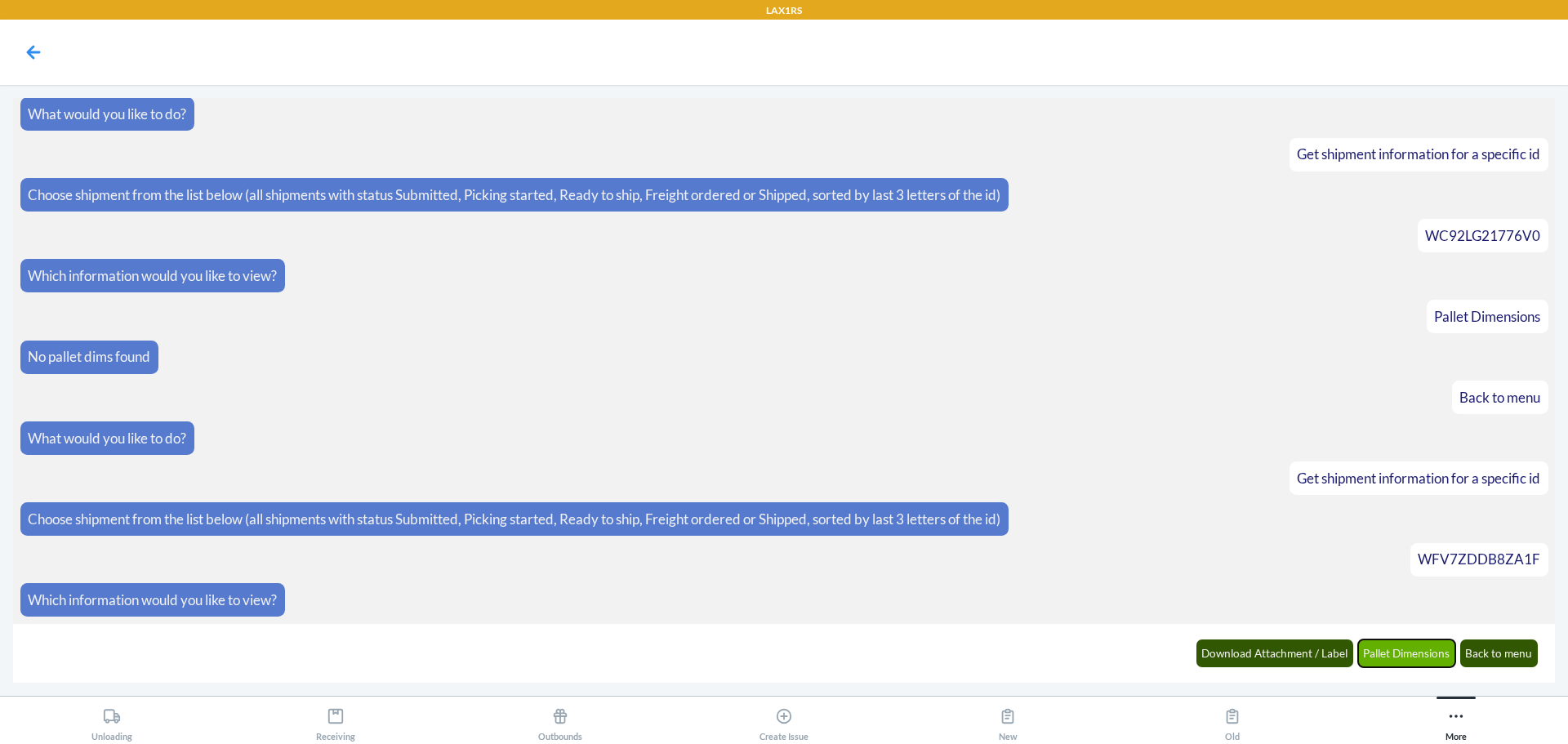
click at [1430, 645] on button "Pallet Dimensions" at bounding box center [1407, 653] width 98 height 28
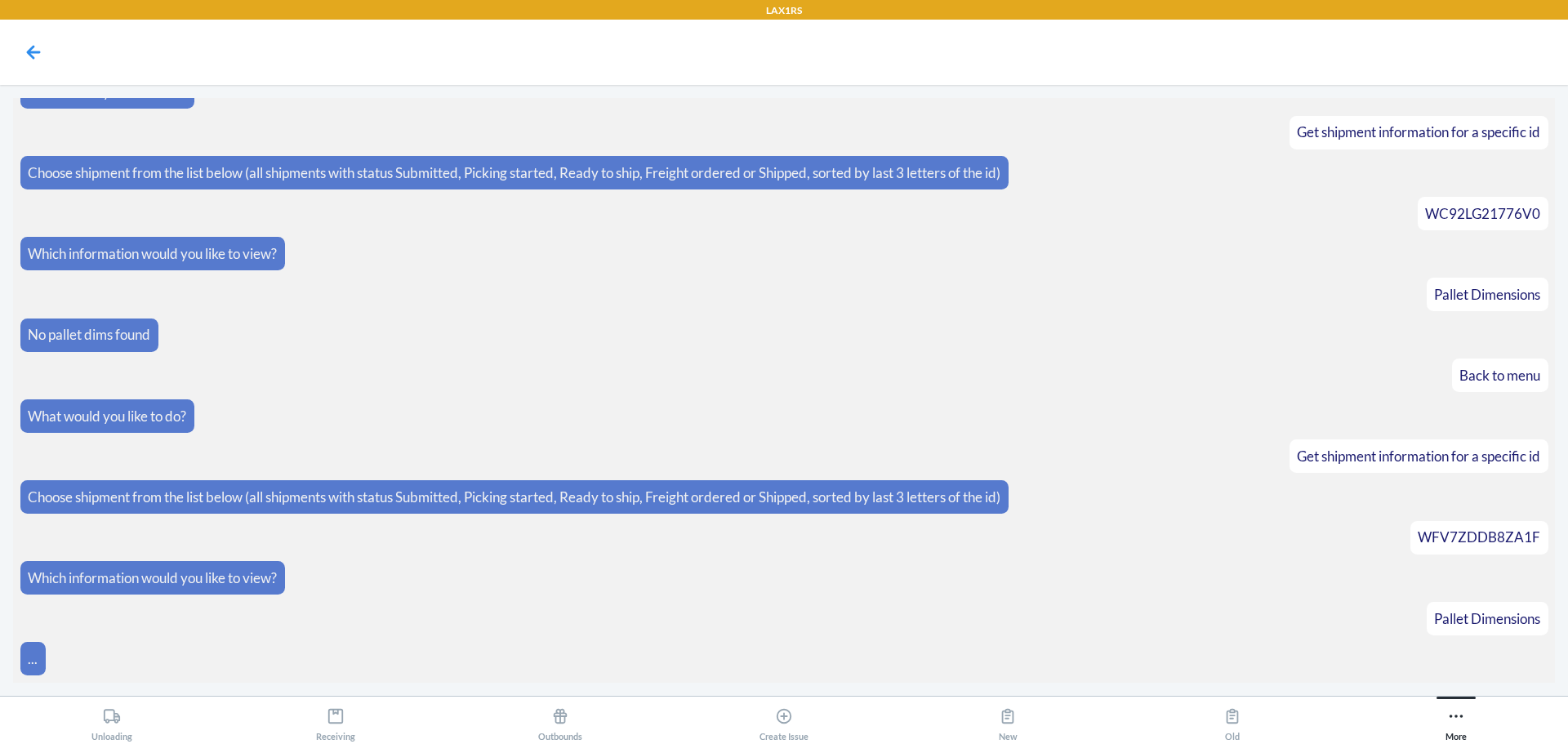
scroll to position [861, 0]
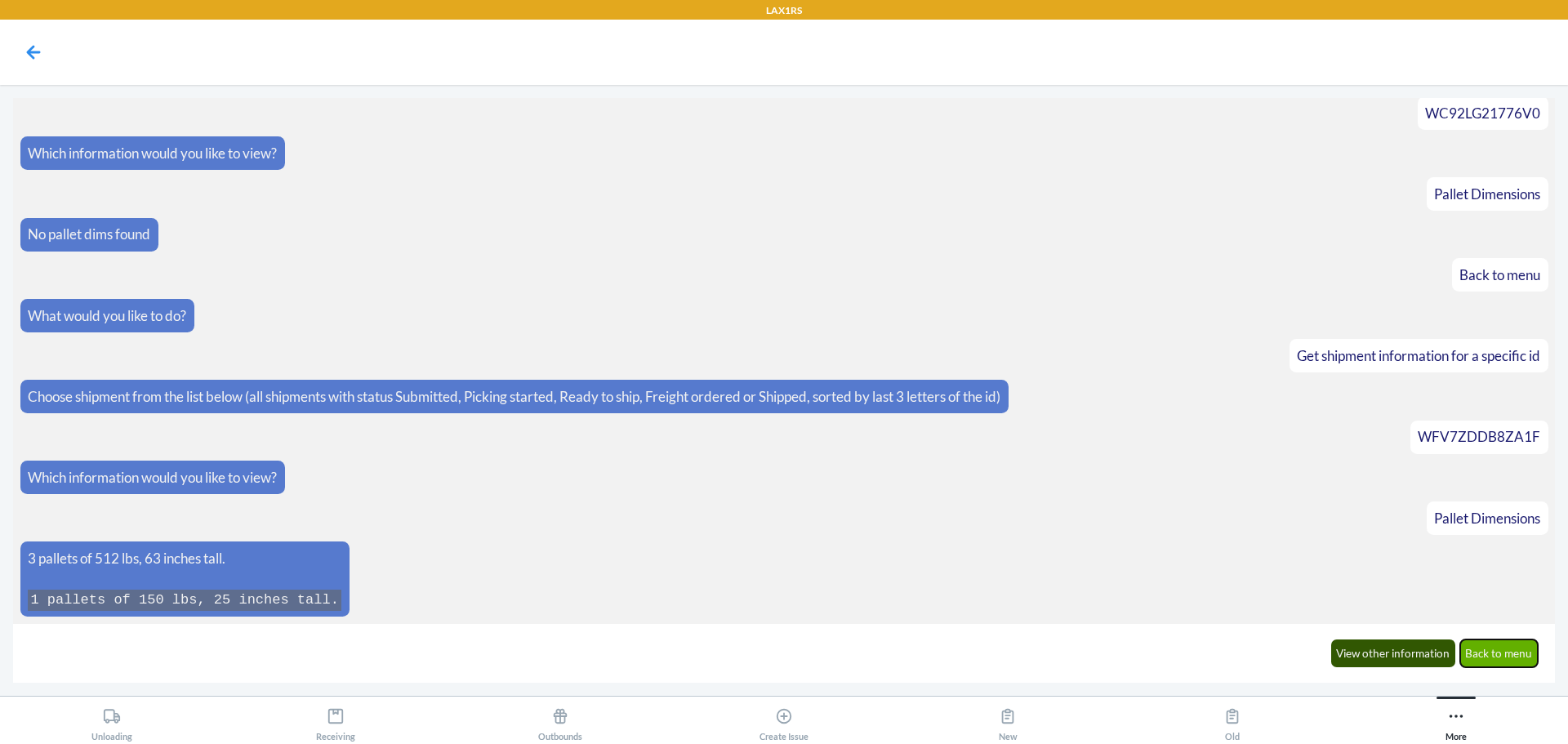
click at [1494, 655] on button "Back to menu" at bounding box center [1499, 653] width 78 height 28
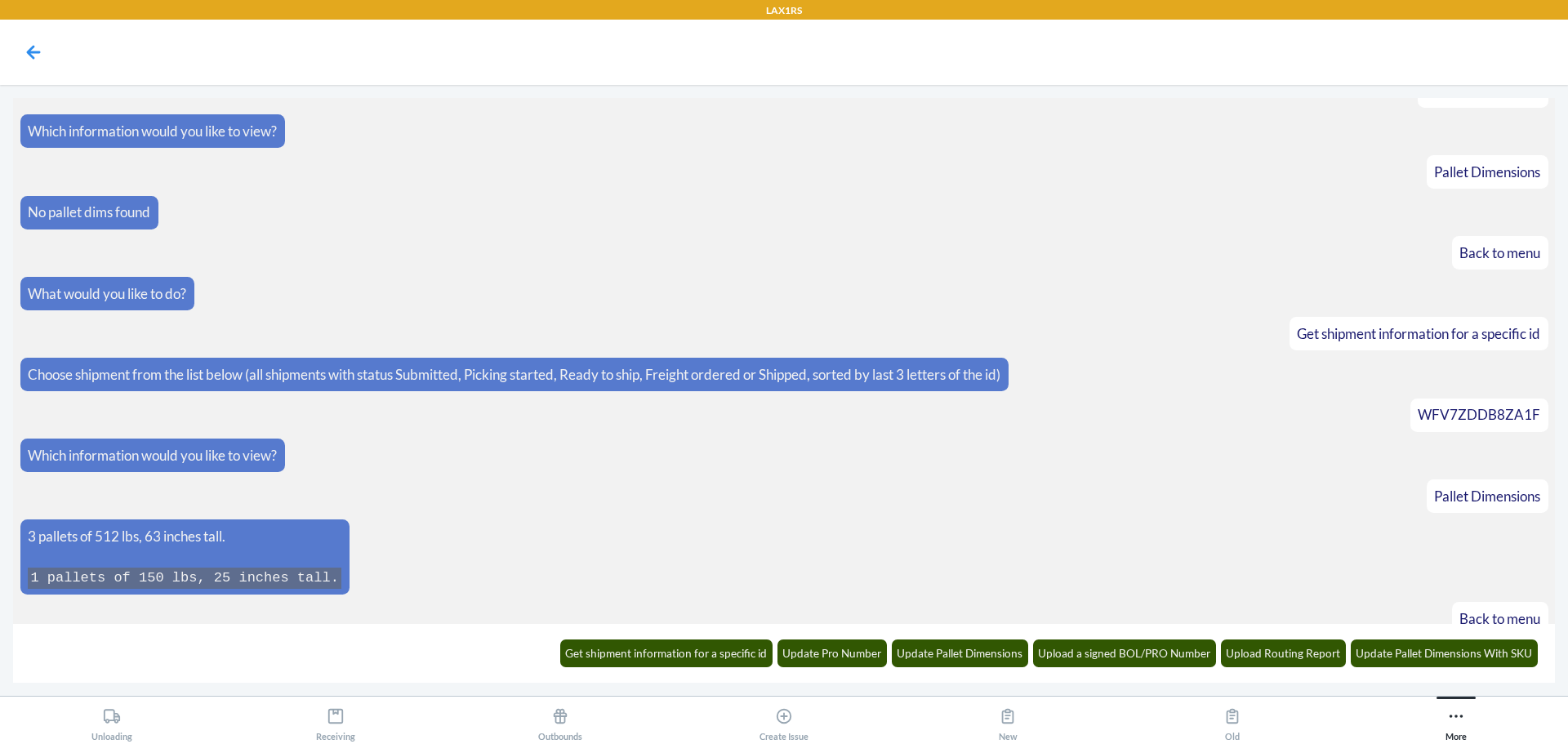
scroll to position [942, 0]
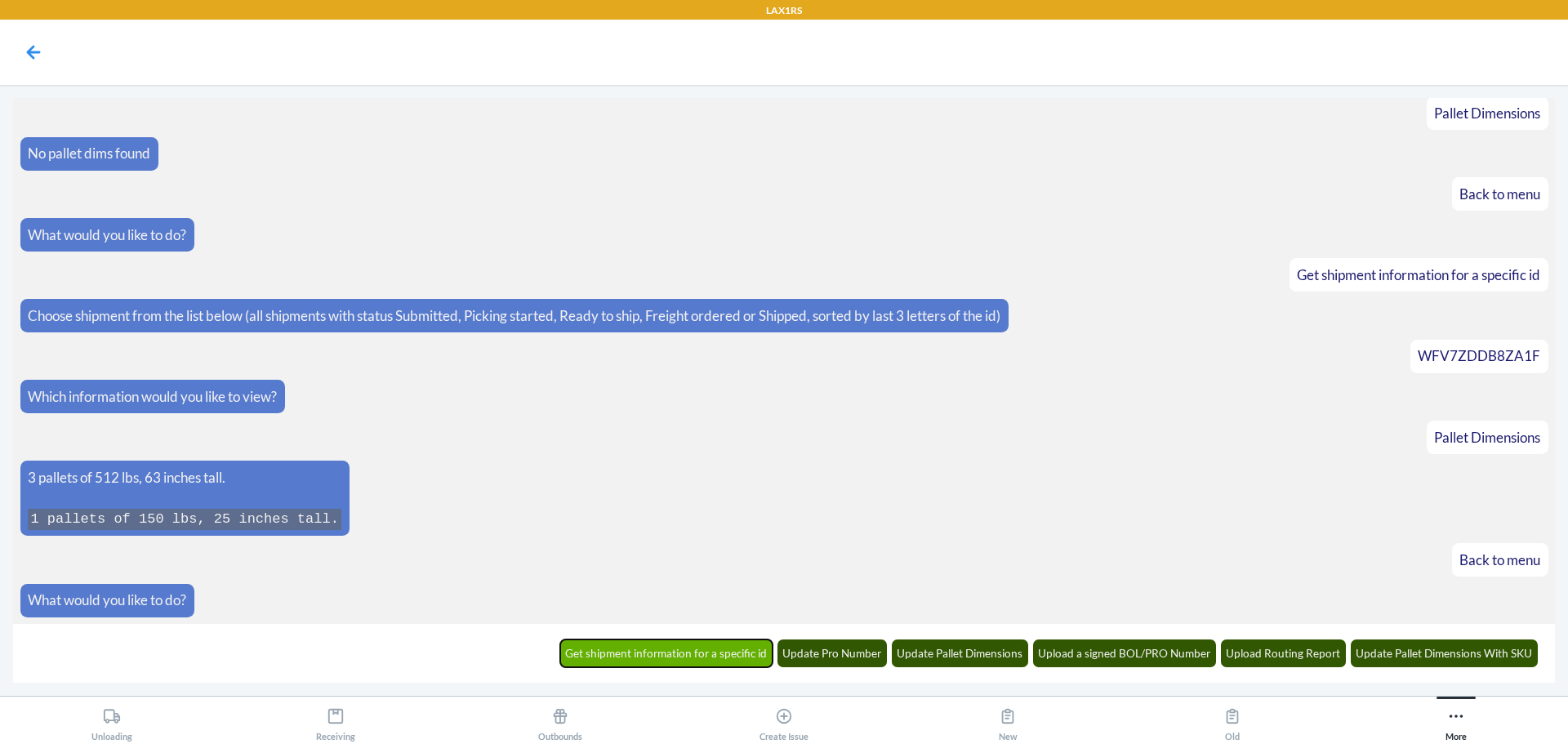
click at [728, 643] on button "Get shipment information for a specific id" at bounding box center [667, 653] width 213 height 28
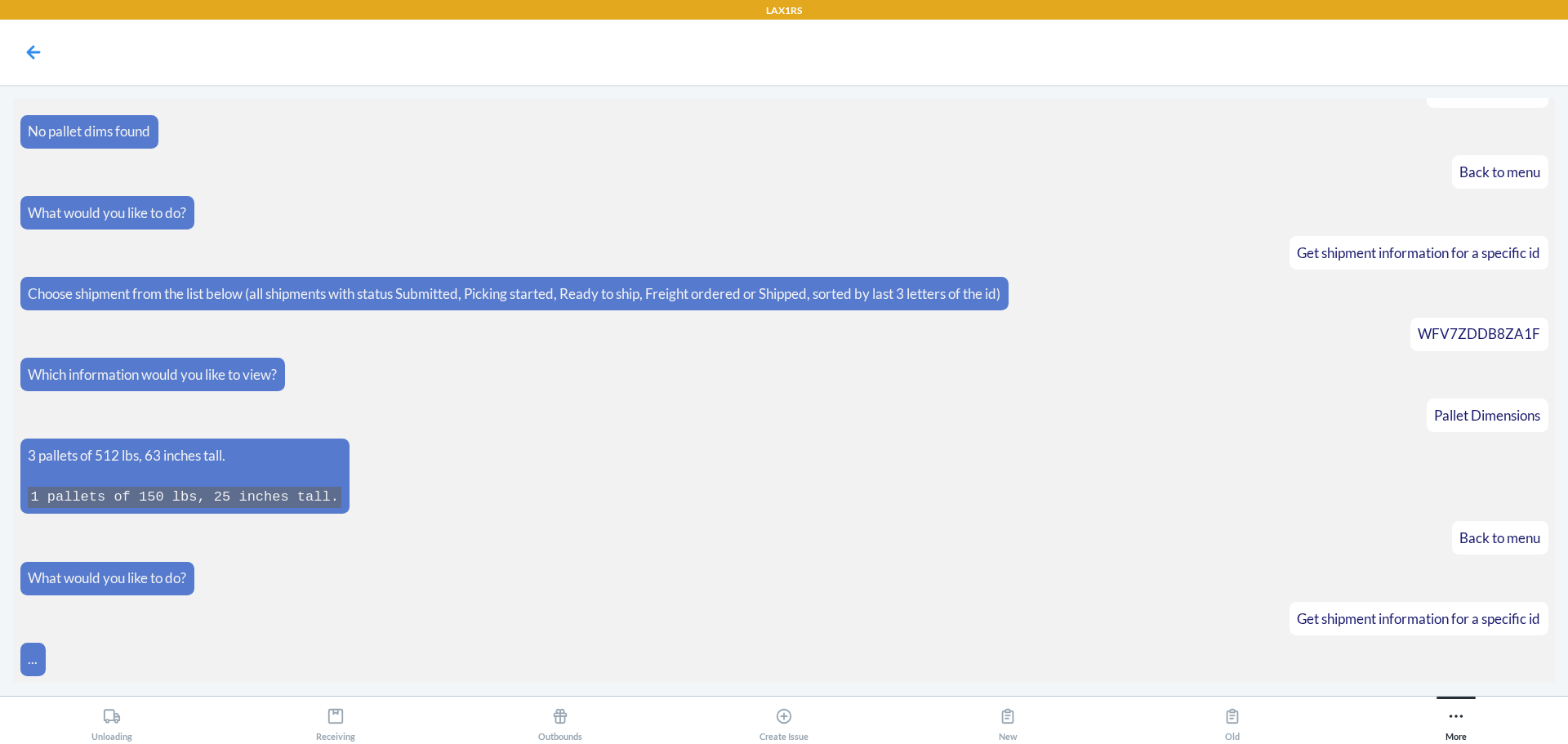
scroll to position [1023, 0]
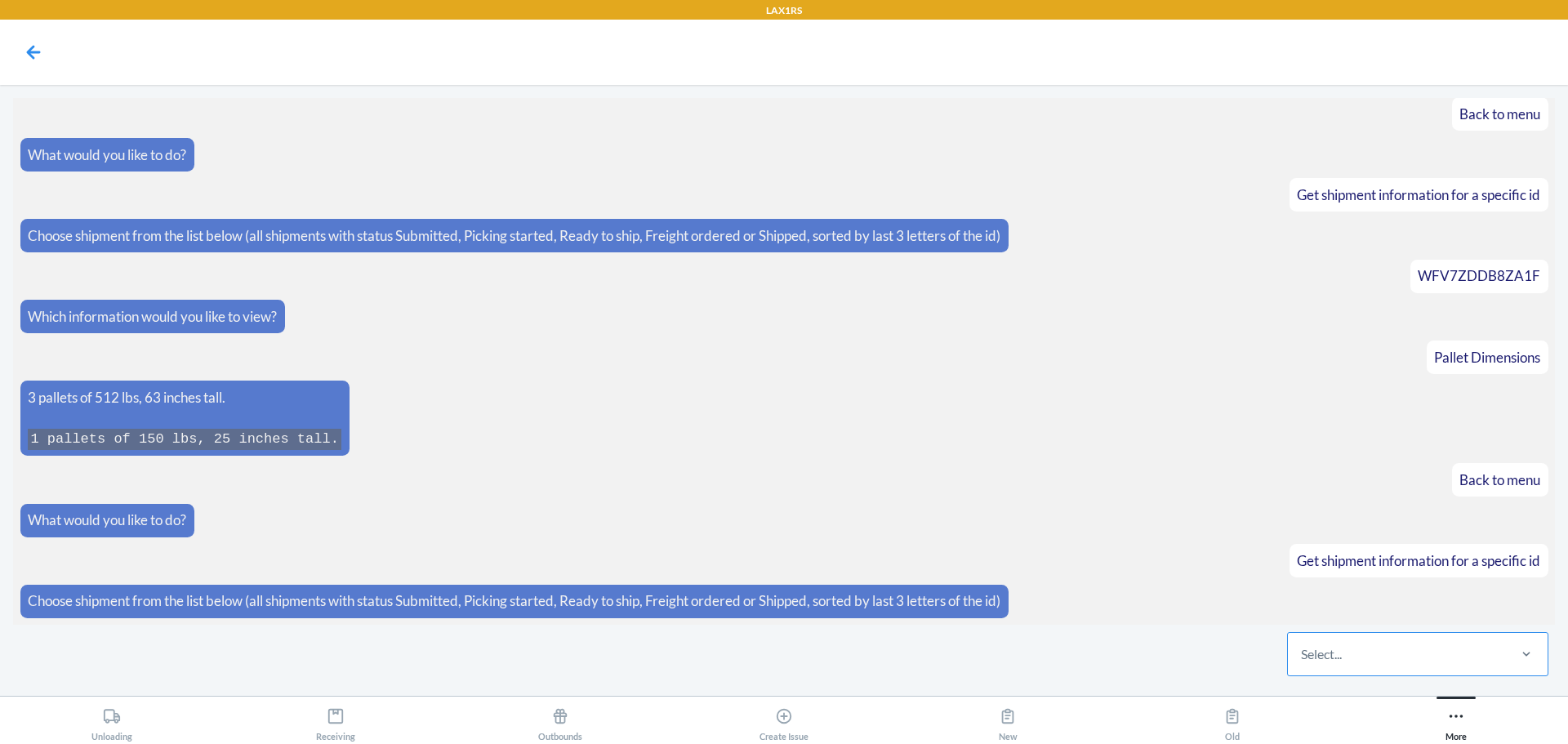
click at [1385, 659] on div "Select..." at bounding box center [1396, 654] width 217 height 42
click at [1303, 659] on input "Select..." at bounding box center [1302, 654] width 2 height 19
type input "76v0"
click at [1401, 615] on div "WC92LG21776V0" at bounding box center [1417, 604] width 255 height 36
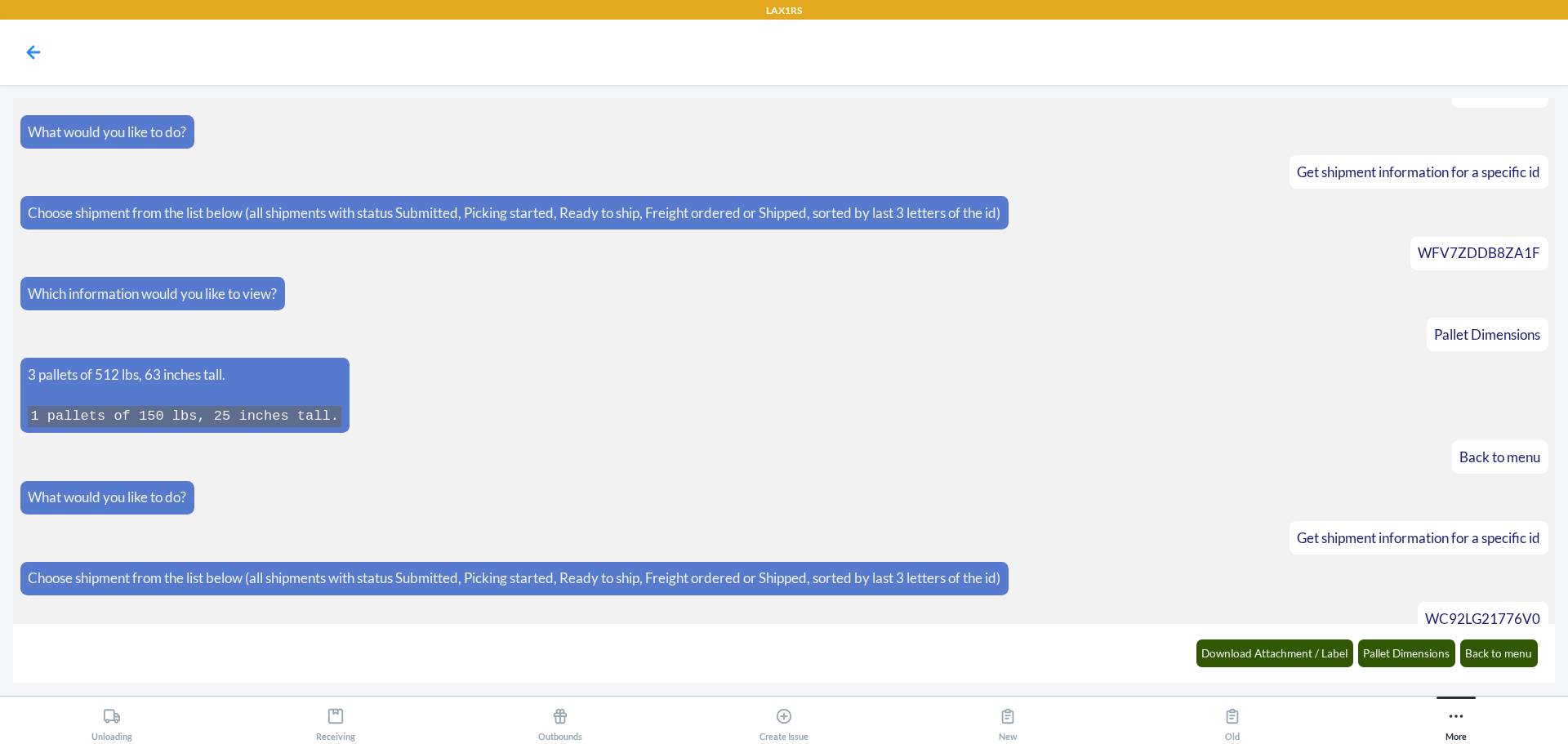
scroll to position [1105, 0]
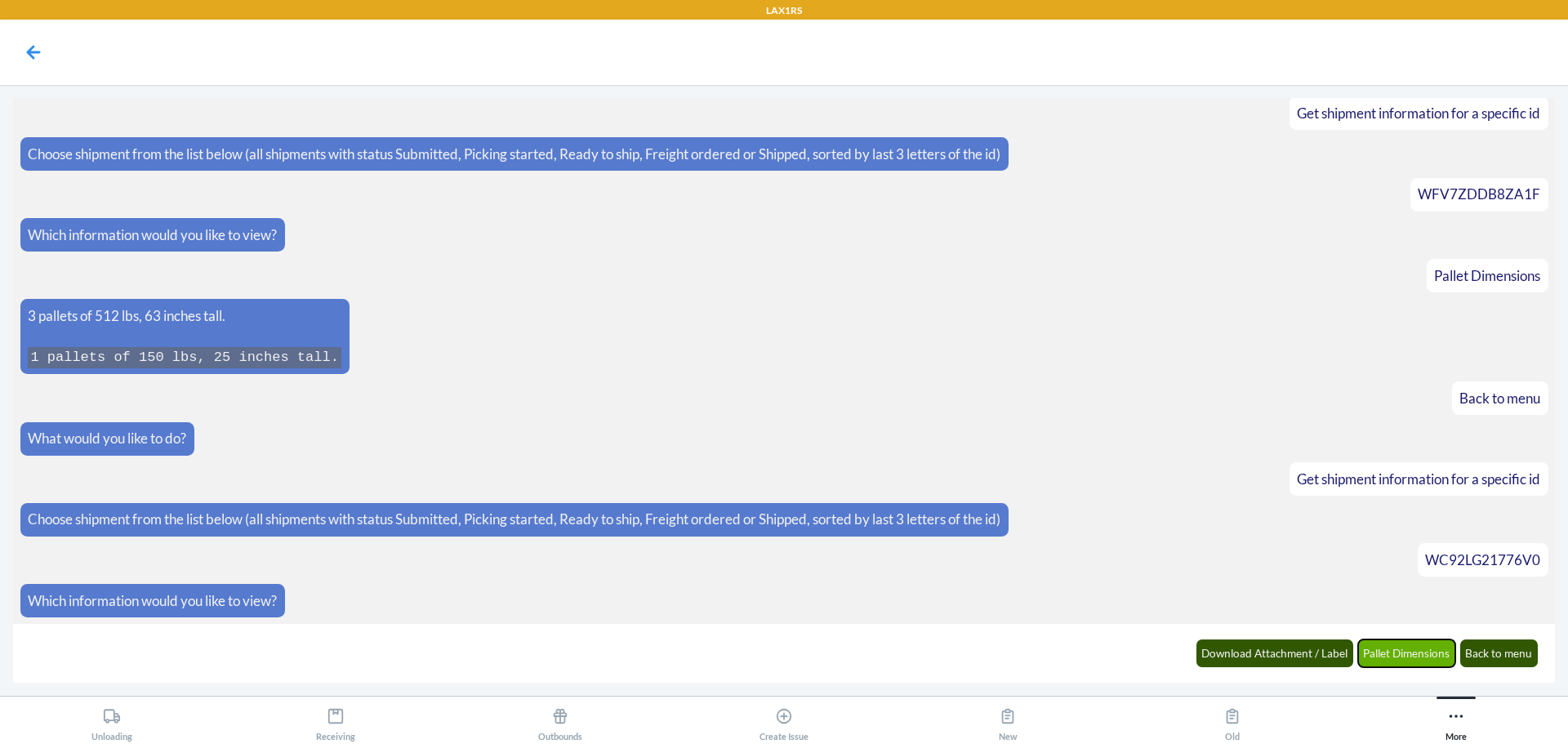
click at [1409, 655] on button "Pallet Dimensions" at bounding box center [1407, 653] width 98 height 28
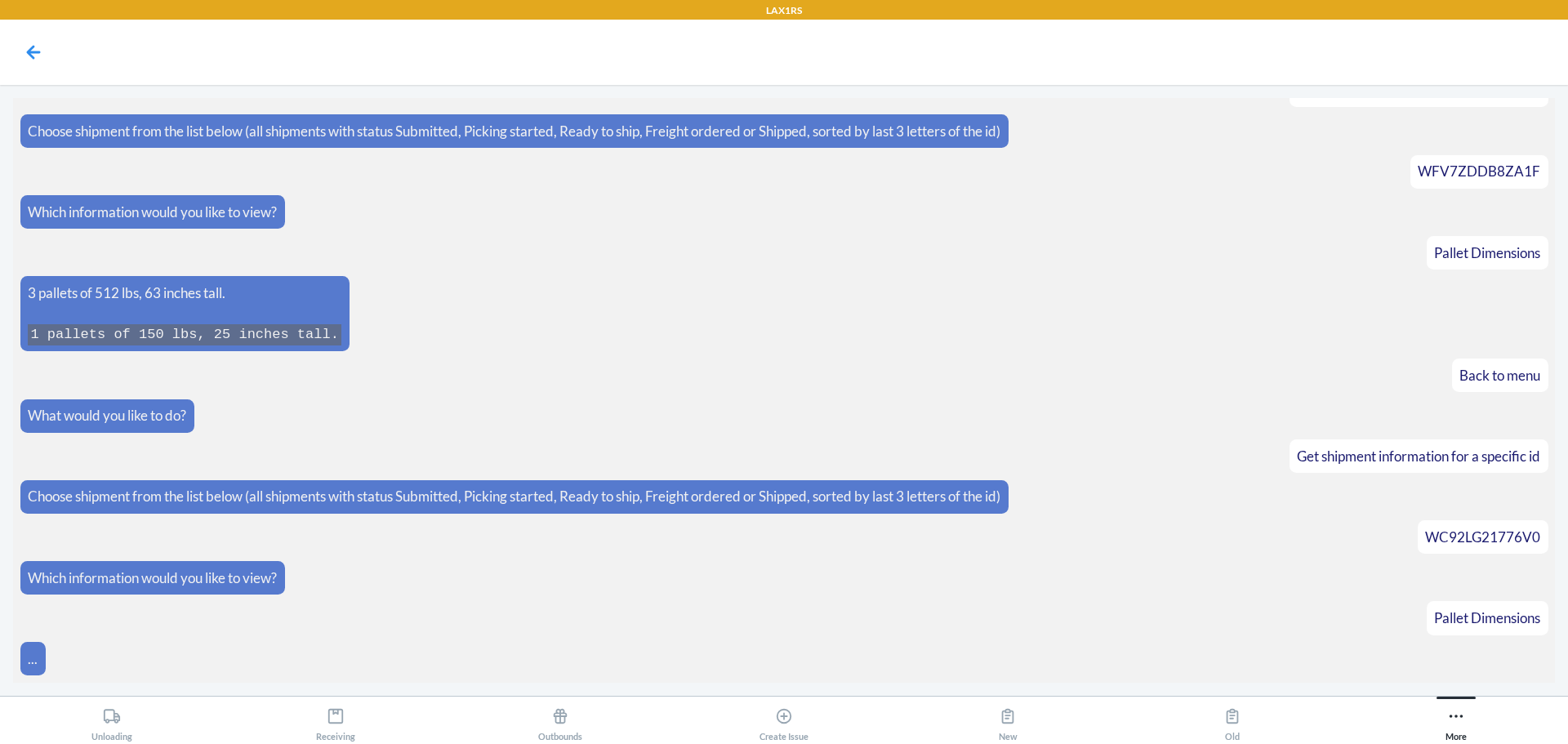
scroll to position [1186, 0]
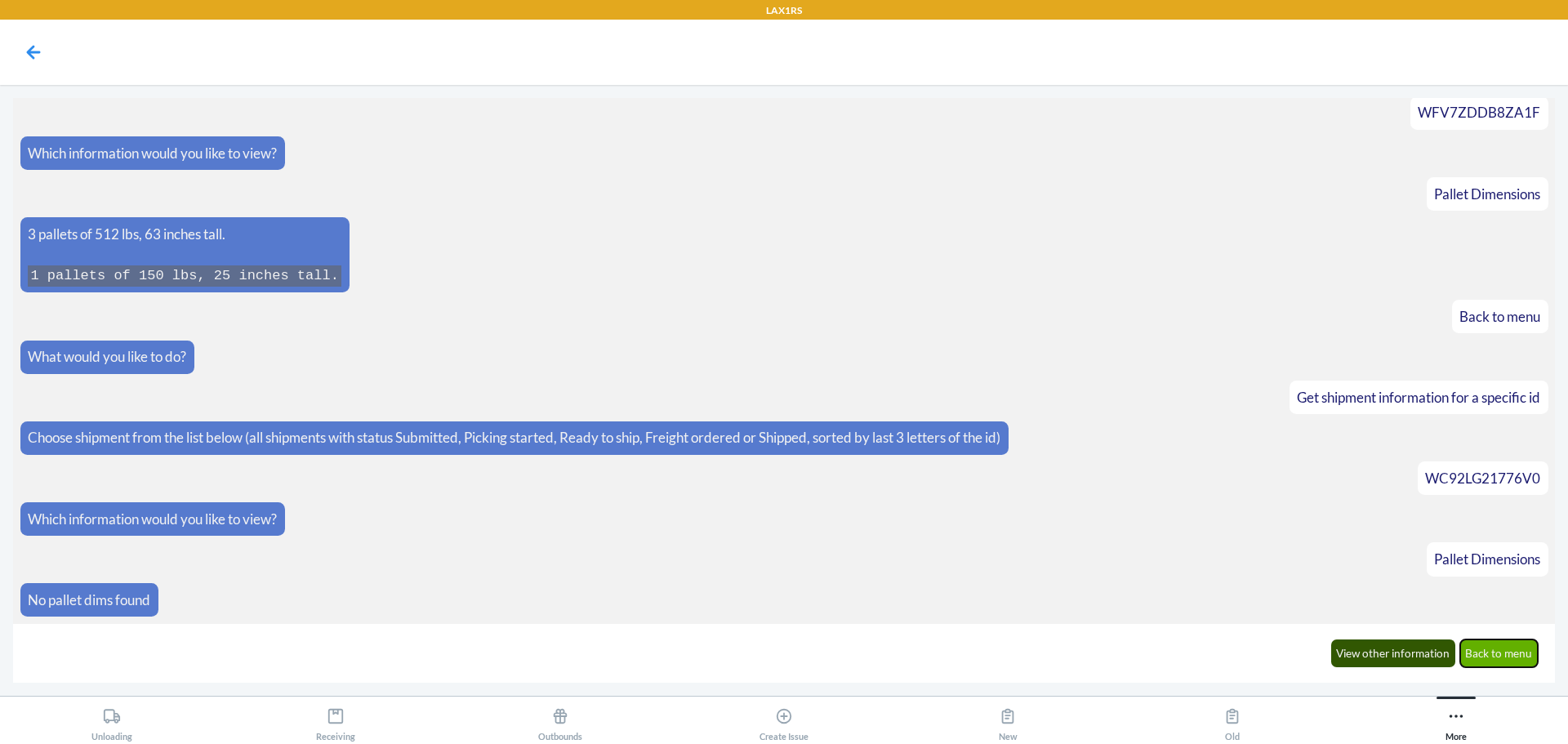
click at [1490, 646] on button "Back to menu" at bounding box center [1499, 653] width 78 height 28
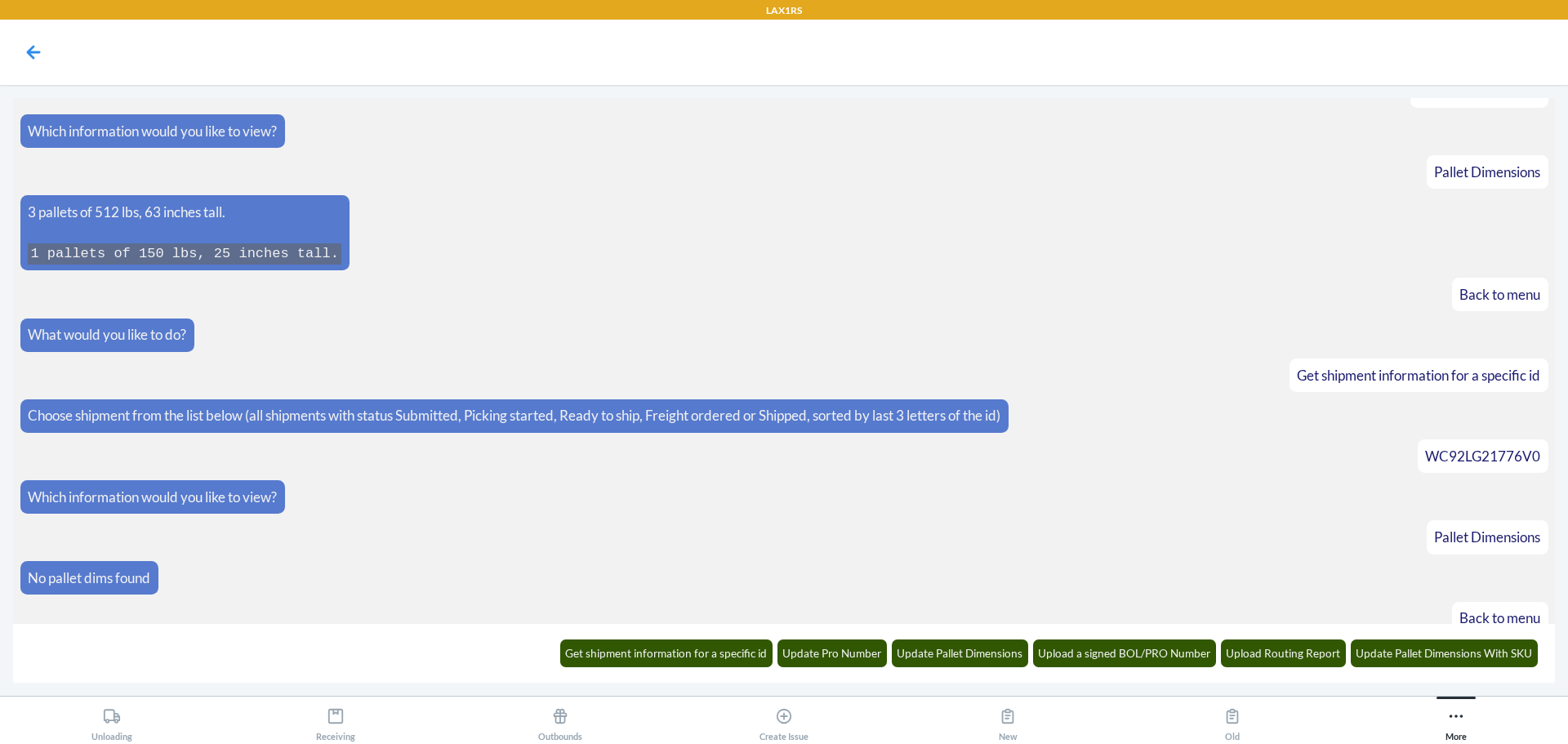
scroll to position [1267, 0]
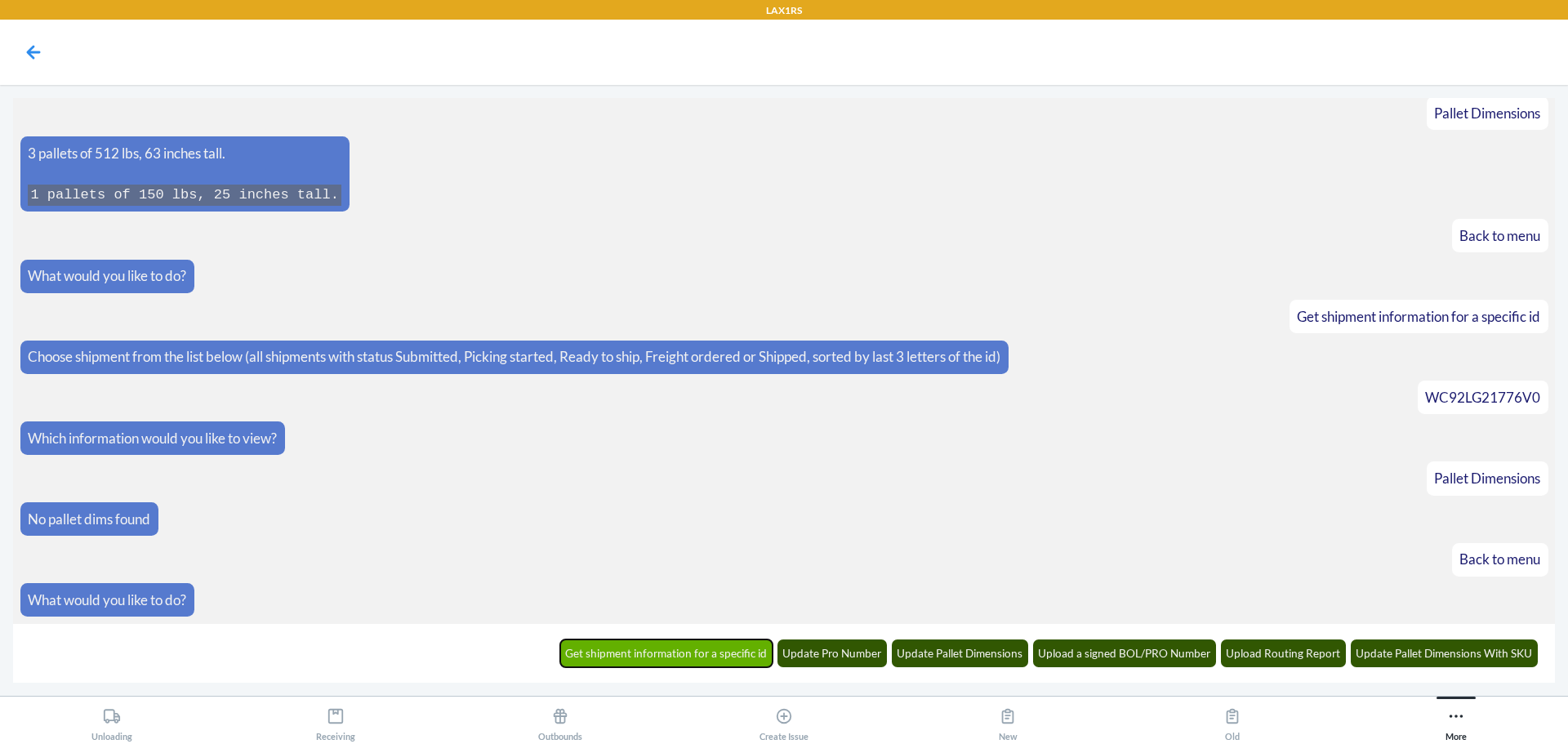
click at [710, 651] on button "Get shipment information for a specific id" at bounding box center [667, 653] width 213 height 28
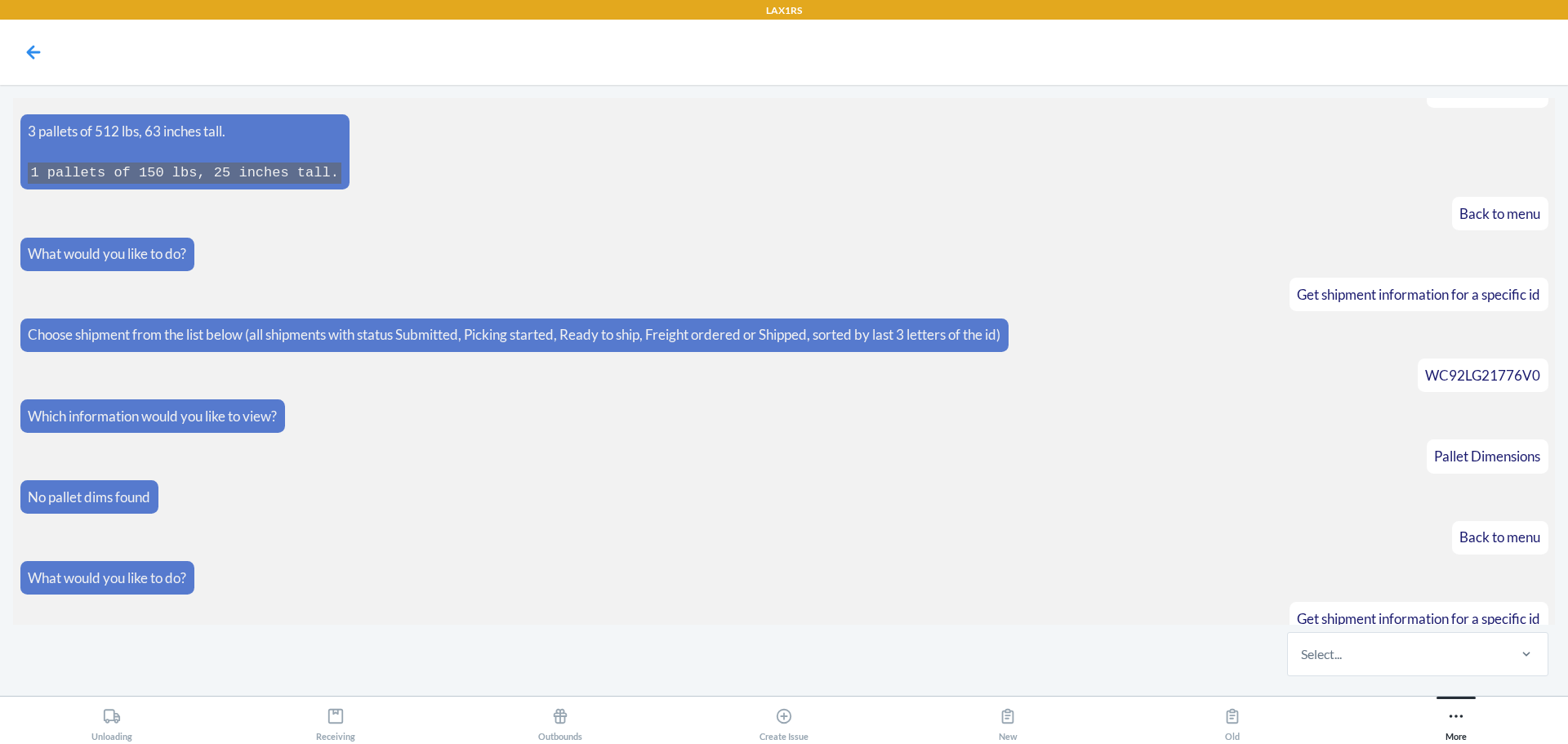
scroll to position [1347, 0]
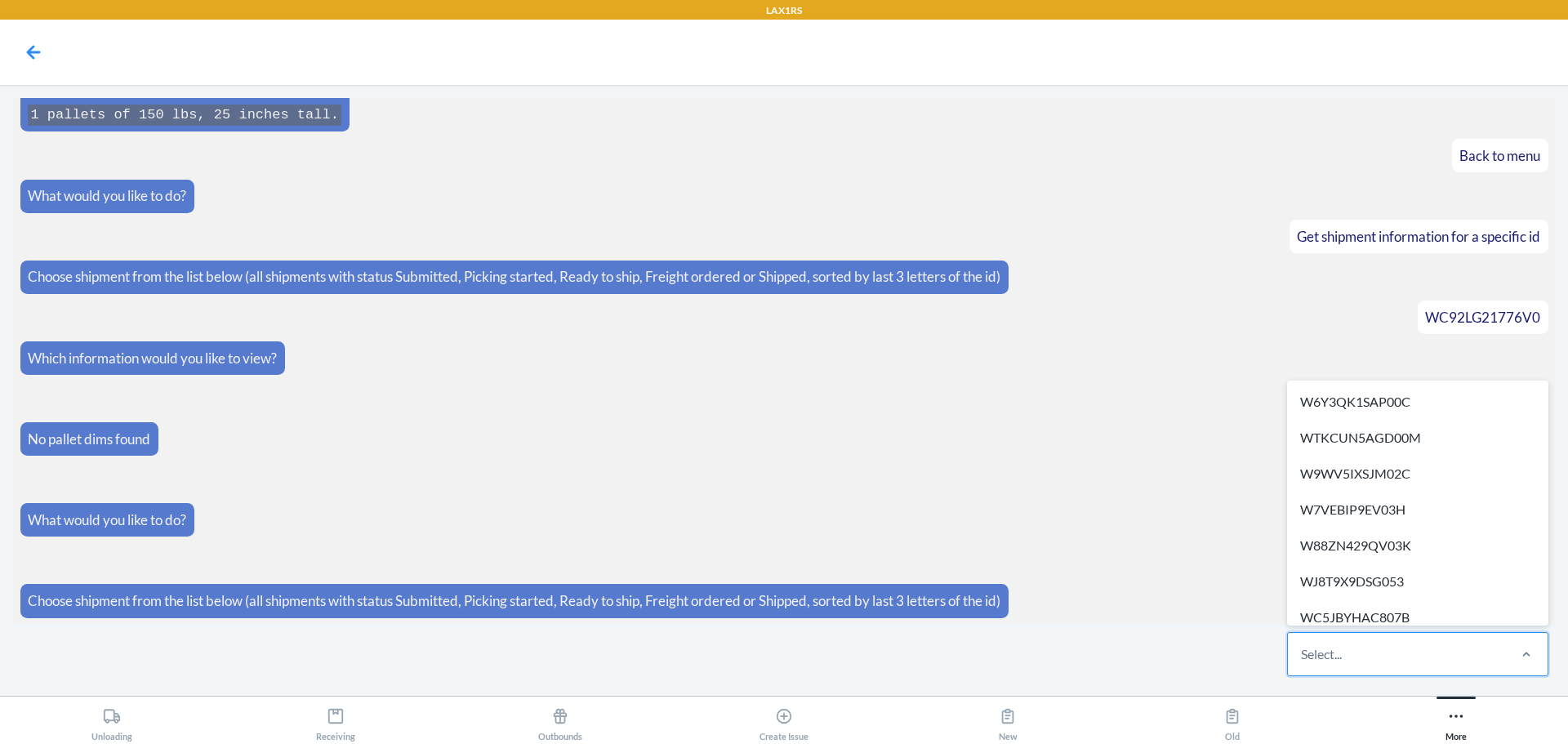
click at [1350, 661] on div "Select..." at bounding box center [1396, 654] width 217 height 42
click at [1303, 661] on input "option W6Y3QK1SAP00C focused, 1 of 608. 608 results available. Use Up and Down …" at bounding box center [1302, 654] width 2 height 19
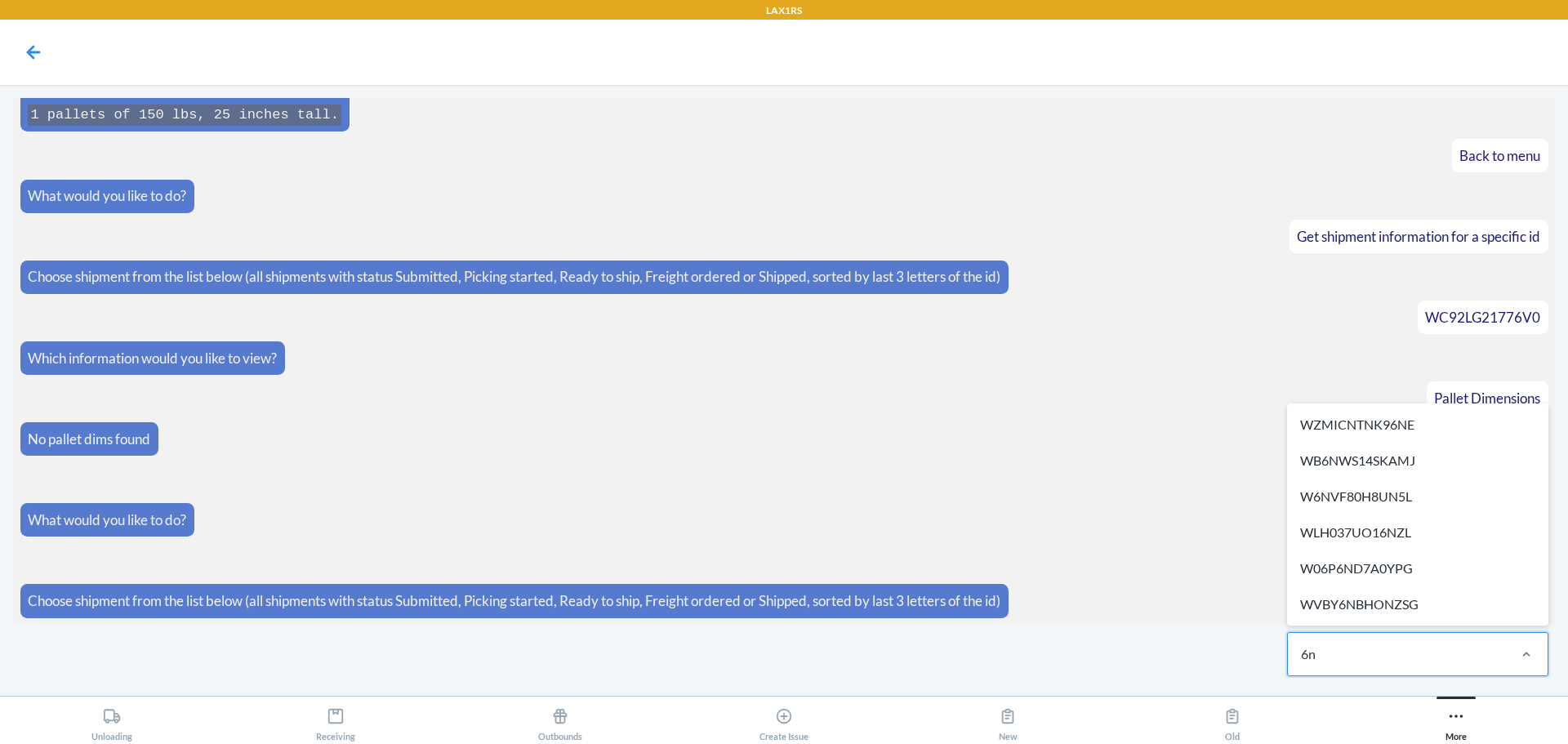
type input "6n"
